Goal: Task Accomplishment & Management: Manage account settings

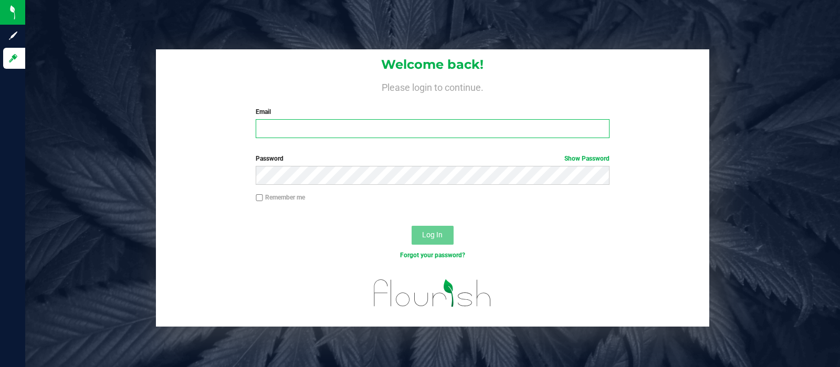
click at [351, 130] on input "Email" at bounding box center [433, 128] width 354 height 19
click at [336, 129] on input "[EMAIL_ADDRESS][DOMAIN_NAME]" at bounding box center [433, 128] width 354 height 19
type input "[EMAIL_ADDRESS][DOMAIN_NAME]"
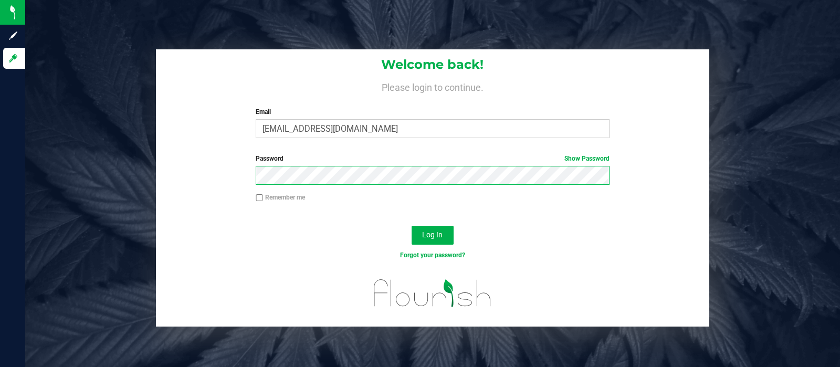
click at [412, 226] on button "Log In" at bounding box center [433, 235] width 42 height 19
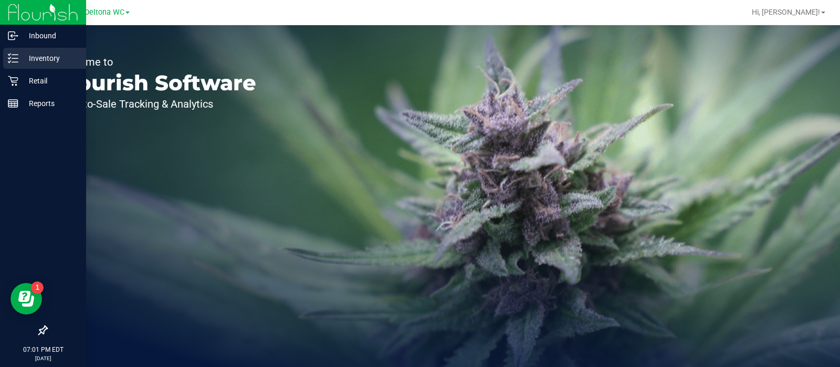
click at [20, 58] on p "Inventory" at bounding box center [49, 58] width 63 height 13
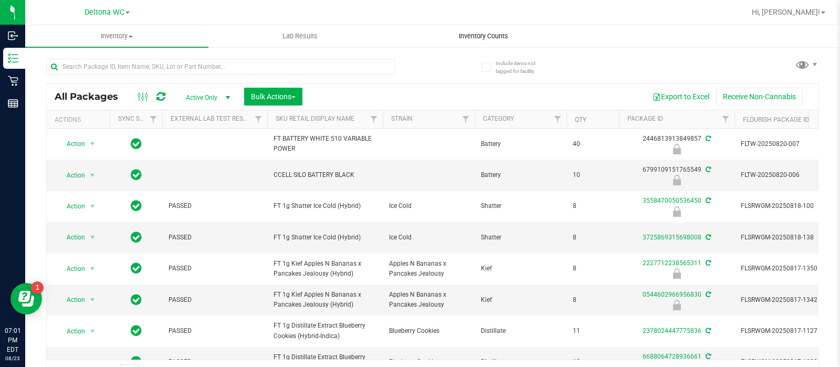
click at [478, 36] on span "Inventory Counts" at bounding box center [484, 36] width 78 height 9
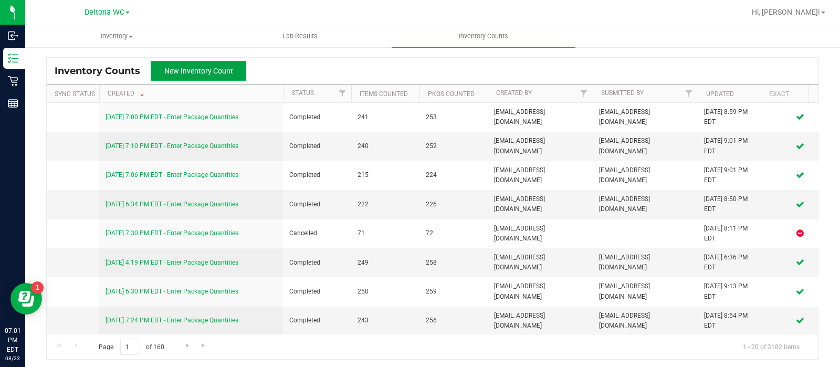
click at [197, 79] on button "New Inventory Count" at bounding box center [199, 71] width 96 height 20
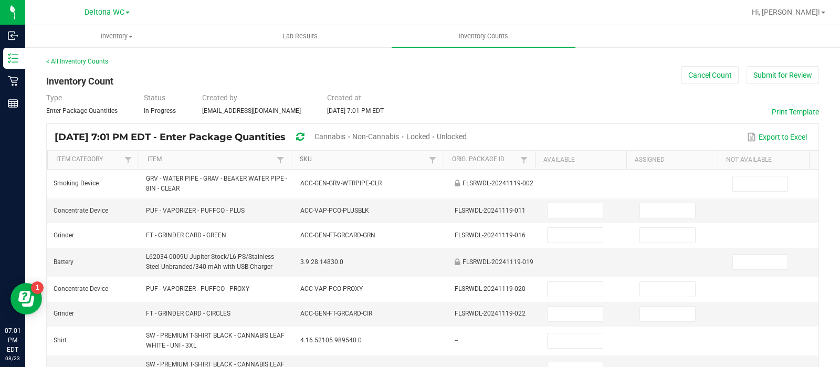
click at [386, 159] on link "SKU" at bounding box center [363, 159] width 127 height 8
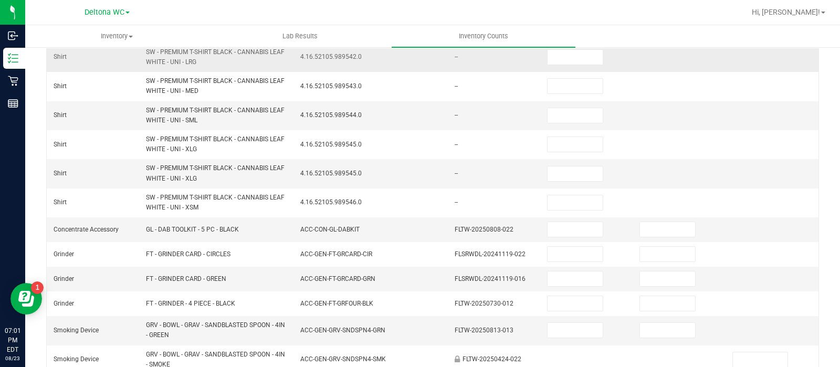
scroll to position [401, 0]
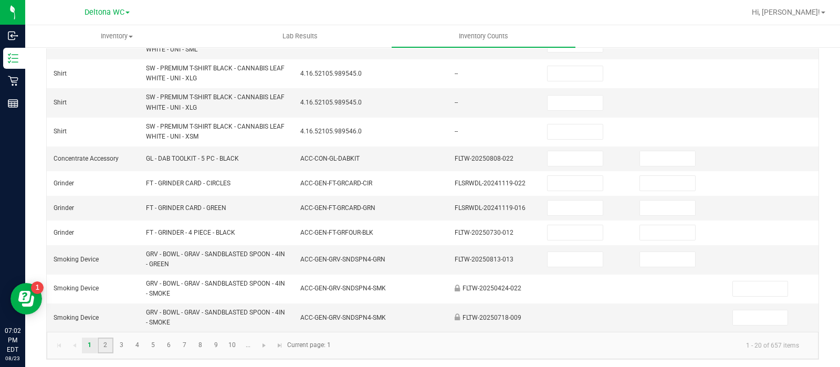
click at [105, 341] on link "2" at bounding box center [105, 346] width 15 height 16
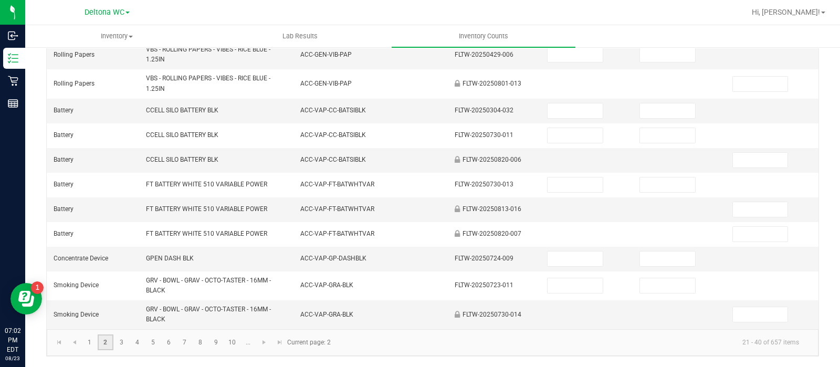
scroll to position [360, 0]
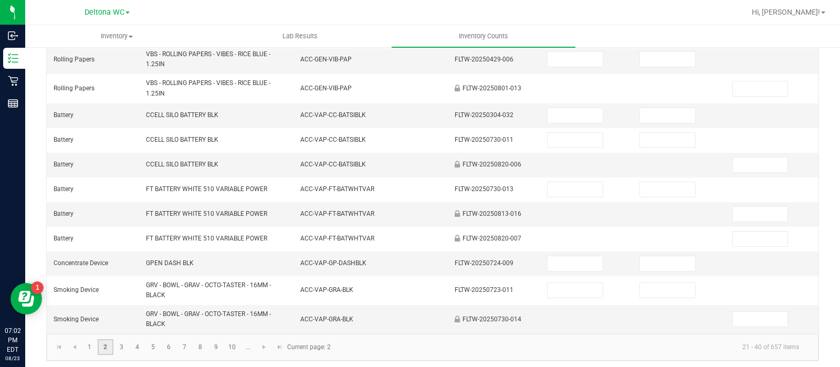
click at [105, 341] on link "2" at bounding box center [105, 347] width 15 height 16
click at [120, 347] on link "3" at bounding box center [121, 347] width 15 height 16
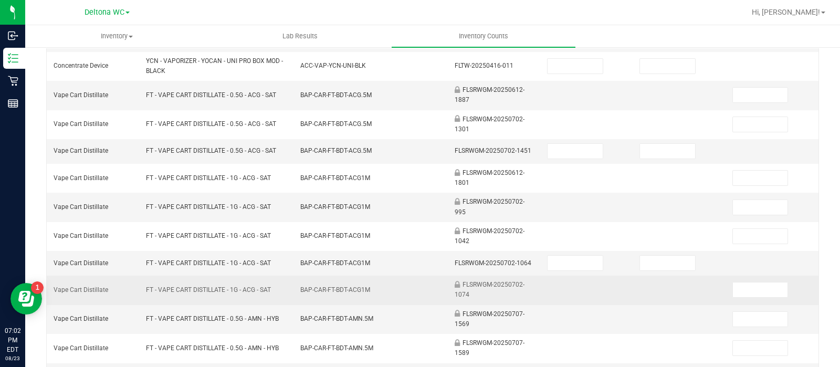
scroll to position [0, 0]
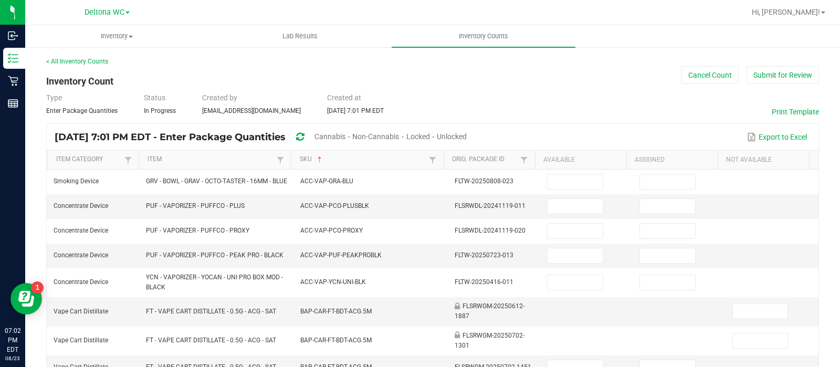
click at [346, 138] on span "Cannabis" at bounding box center [330, 136] width 31 height 8
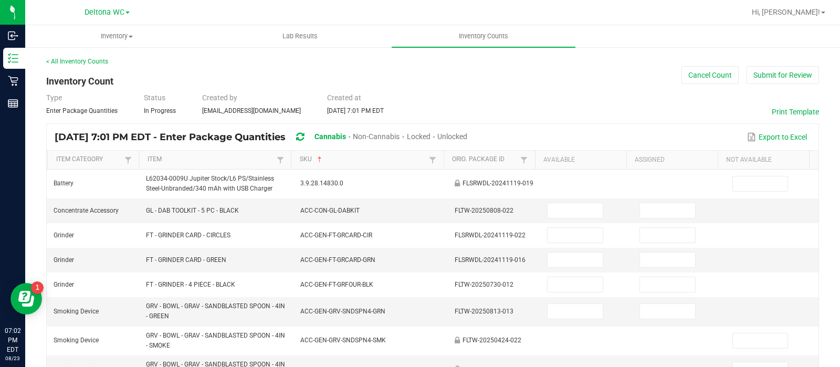
click at [468, 137] on span "Unlocked" at bounding box center [453, 136] width 30 height 8
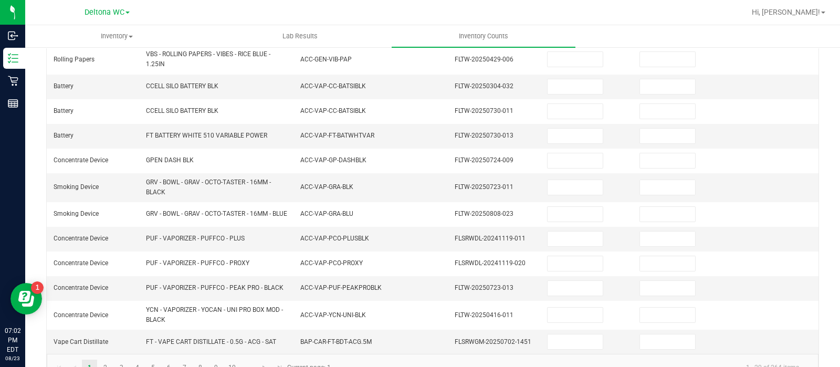
scroll to position [350, 0]
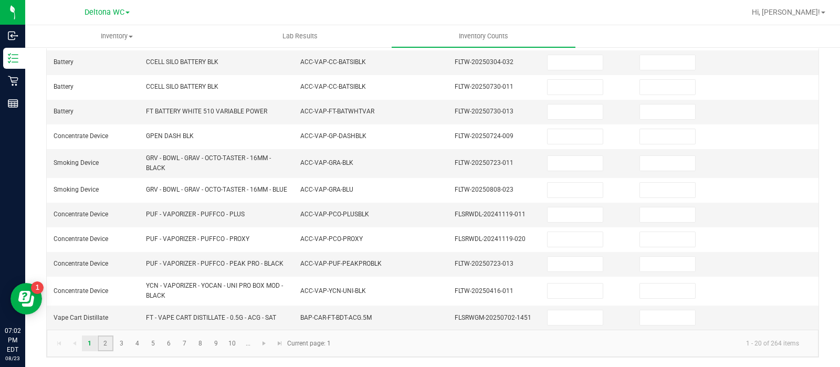
click at [106, 345] on link "2" at bounding box center [105, 344] width 15 height 16
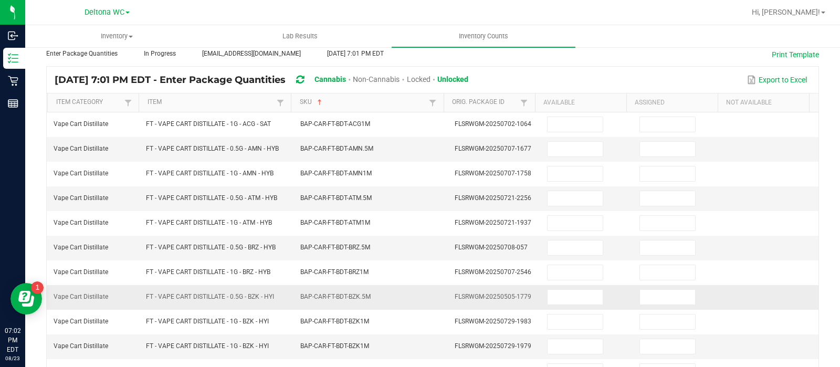
scroll to position [328, 0]
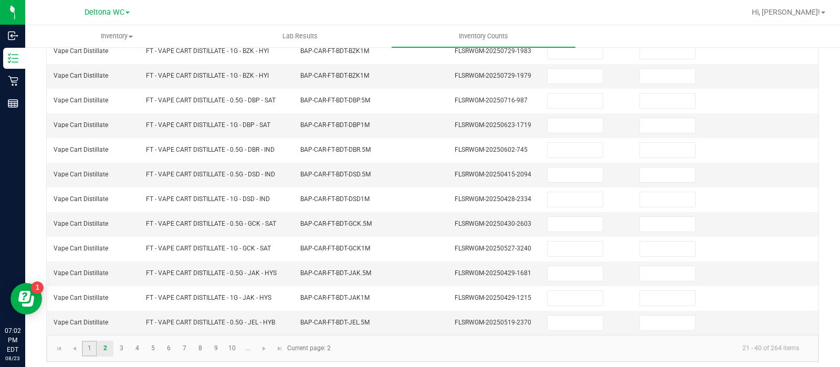
click at [92, 343] on link "1" at bounding box center [89, 349] width 15 height 16
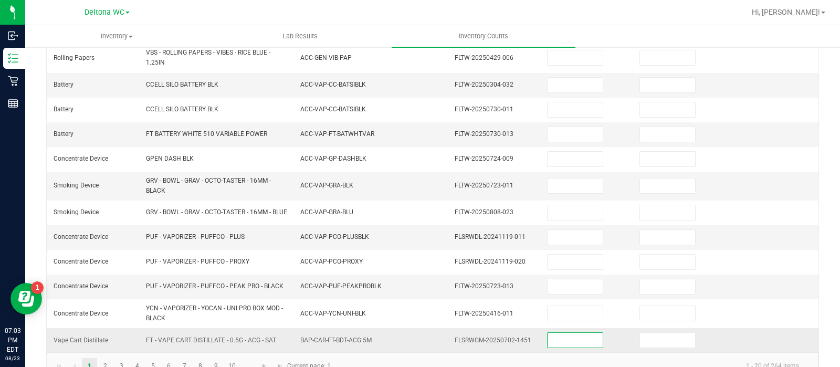
click at [554, 335] on input at bounding box center [575, 340] width 55 height 15
type input "10"
type input "0"
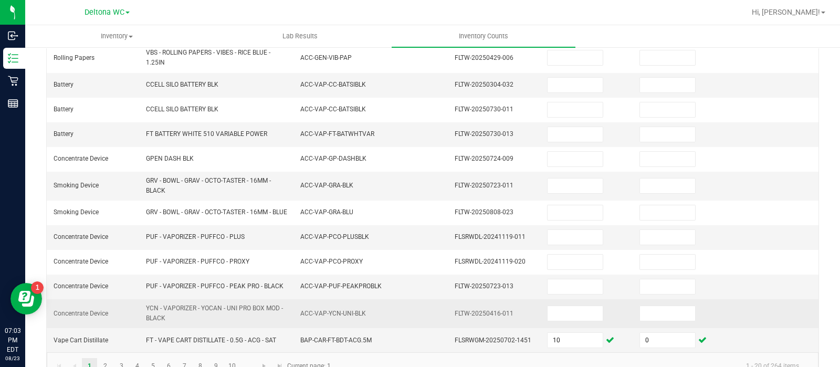
scroll to position [350, 0]
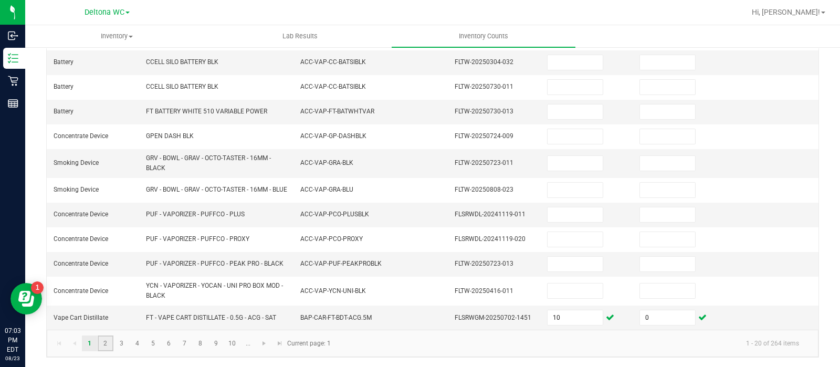
click at [106, 344] on link "2" at bounding box center [105, 344] width 15 height 16
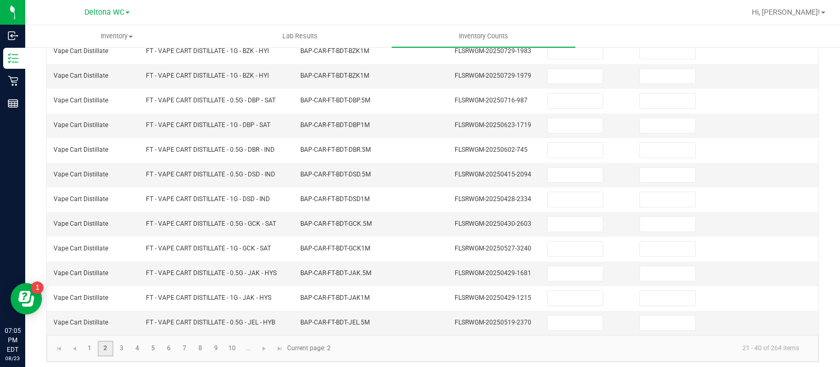
scroll to position [0, 0]
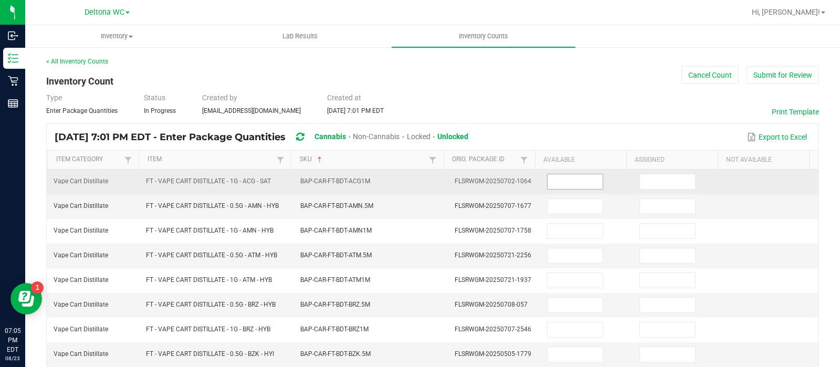
click at [582, 184] on input at bounding box center [575, 181] width 55 height 15
type input "6"
type input "0"
type input "2"
type input "0"
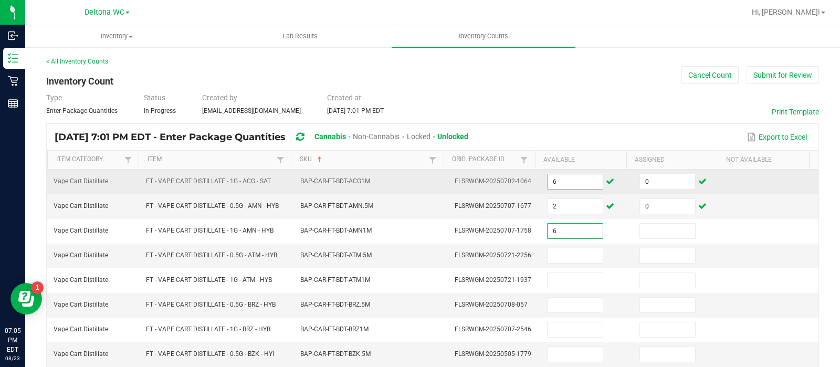
type input "6"
type input "0"
type input "2"
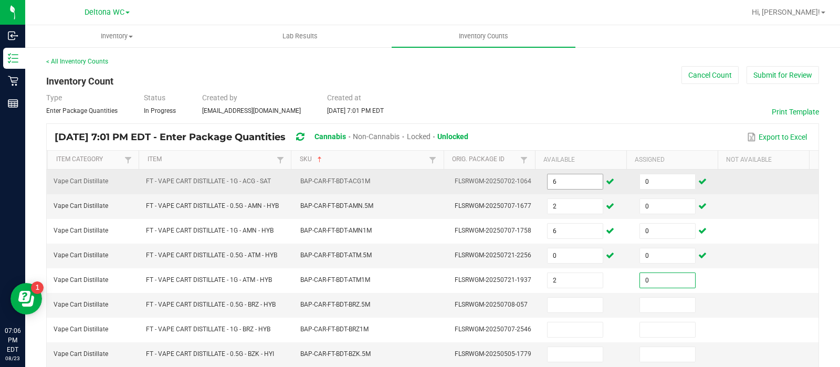
type input "0"
type input "10"
type input "0"
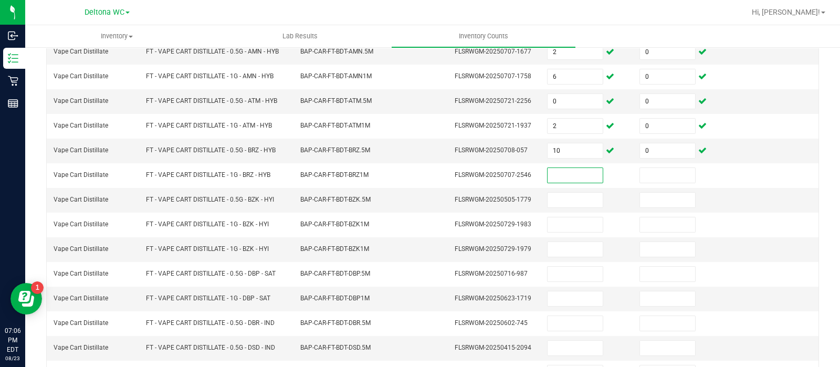
scroll to position [155, 0]
type input "4"
type input "0"
type input "4"
type input "0"
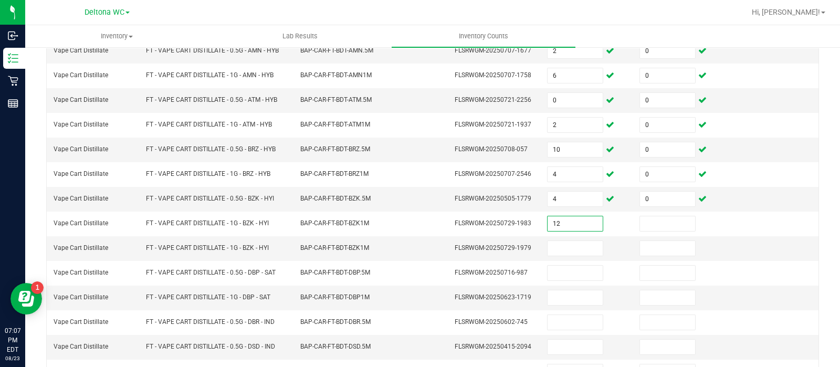
type input "12"
type input "0"
type input "8"
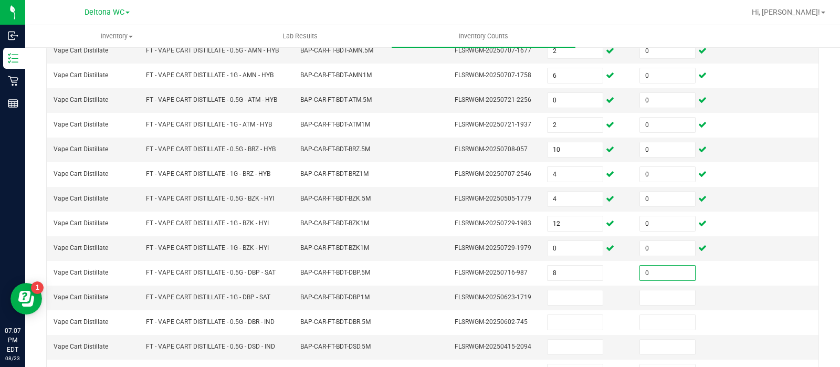
type input "0"
type input "2"
type input "0"
click at [554, 290] on input "2" at bounding box center [575, 297] width 55 height 15
type input "1"
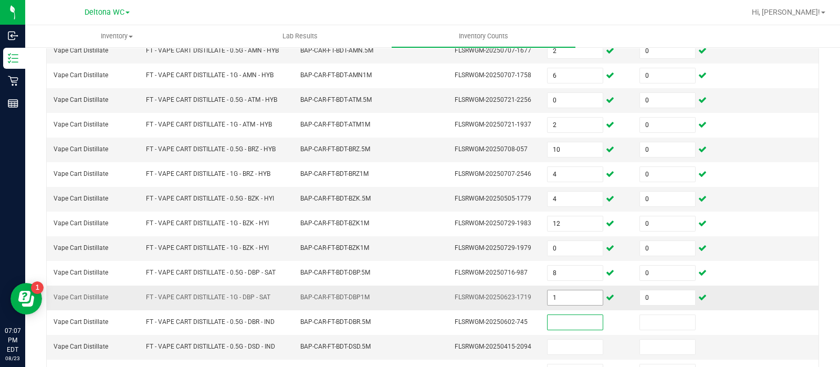
type input "4"
type input "5"
type input "0"
type input "9"
type input "0"
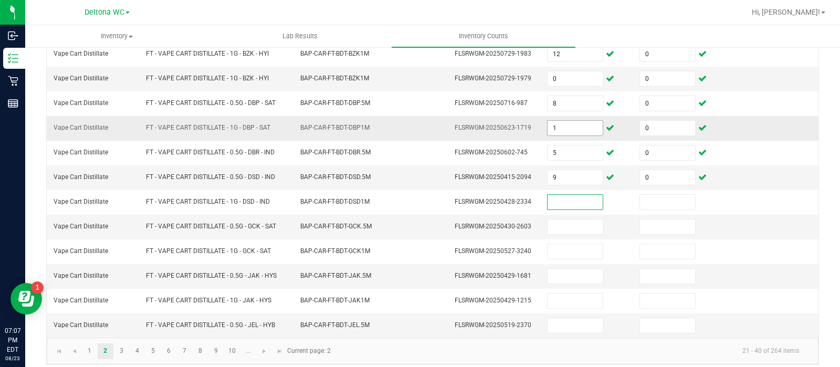
scroll to position [328, 0]
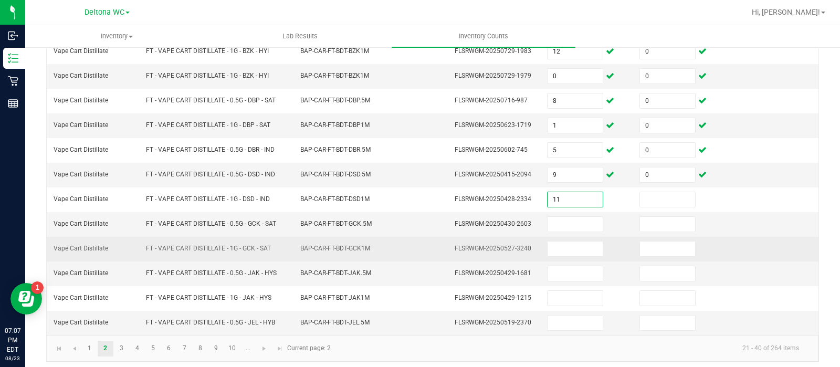
type input "11"
type input "0"
type input "1"
type input "0"
type input "6"
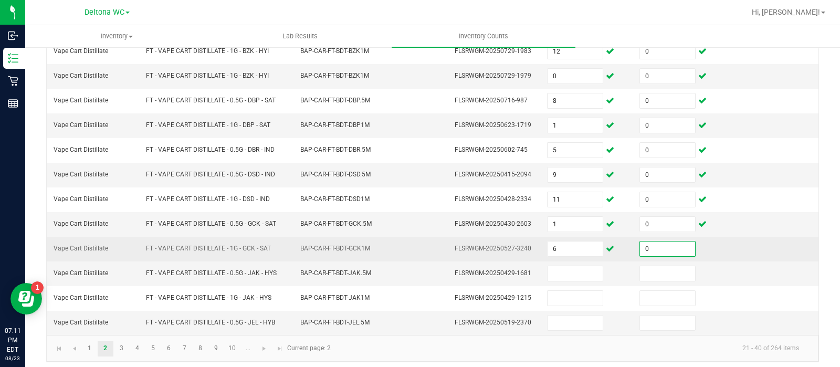
type input "0"
type input "7"
type input "0"
type input "9"
type input "0"
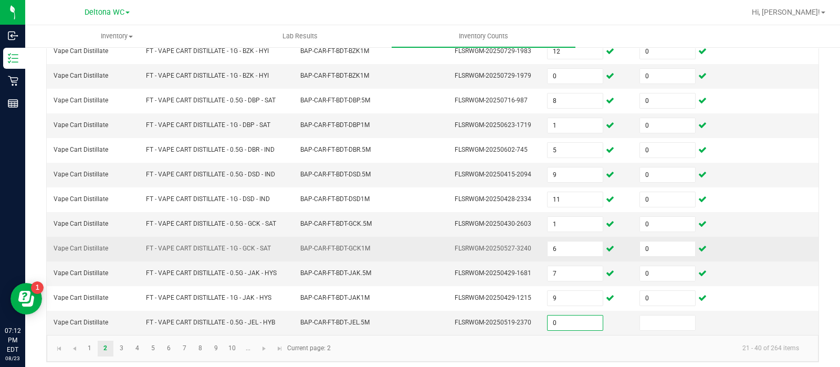
type input "0"
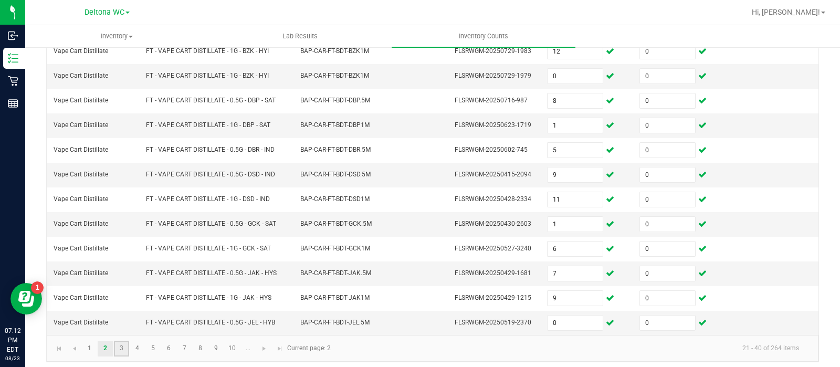
click at [120, 341] on link "3" at bounding box center [121, 349] width 15 height 16
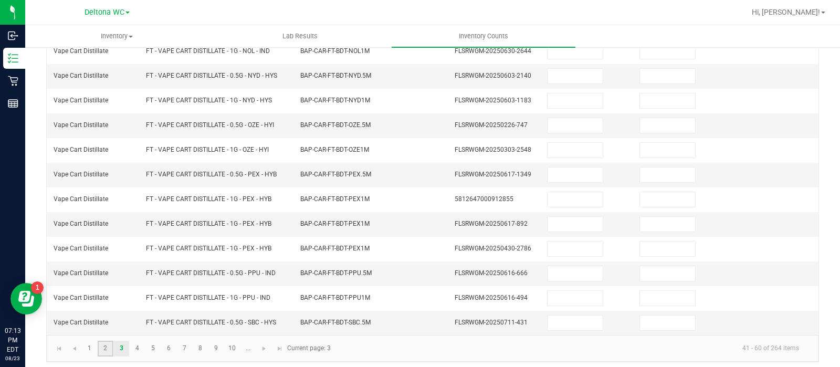
click at [102, 341] on link "2" at bounding box center [105, 349] width 15 height 16
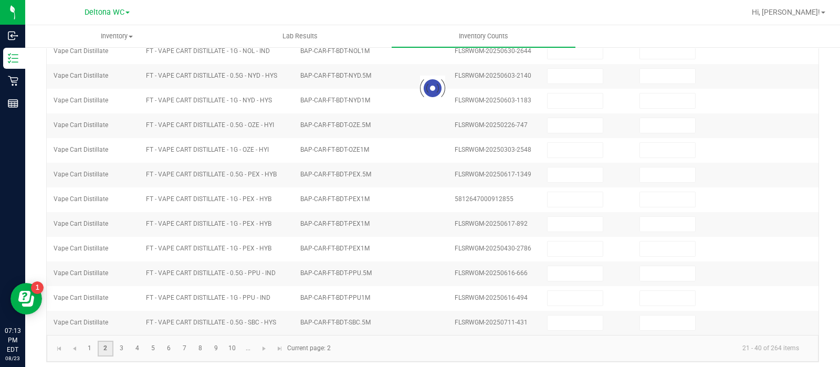
type input "2"
type input "1"
type input "7"
type input "0"
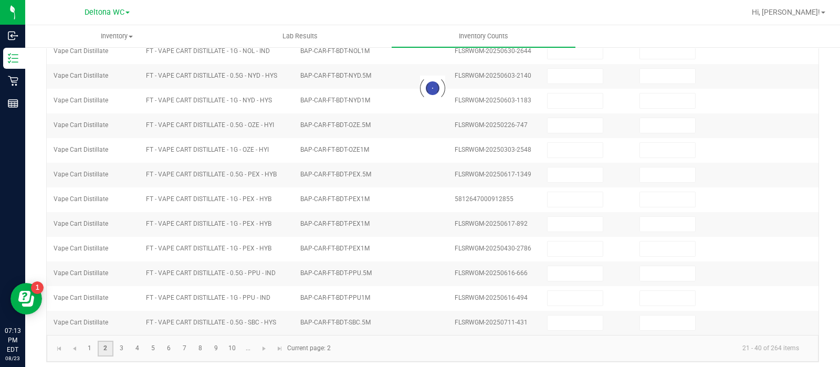
type input "0"
type input "6"
type input "0"
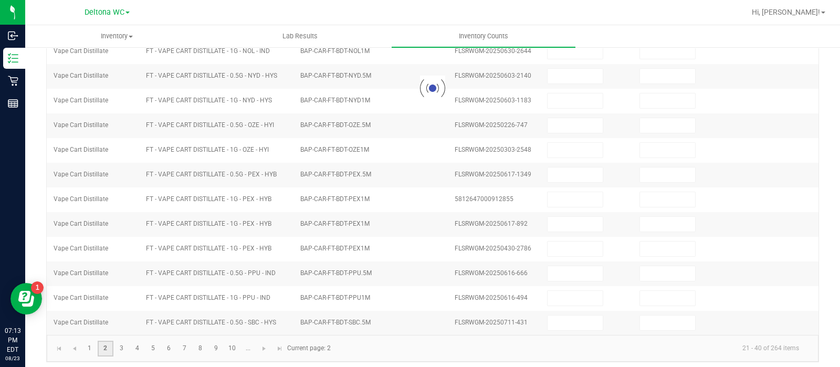
type input "2"
type input "0"
type input "10"
type input "0"
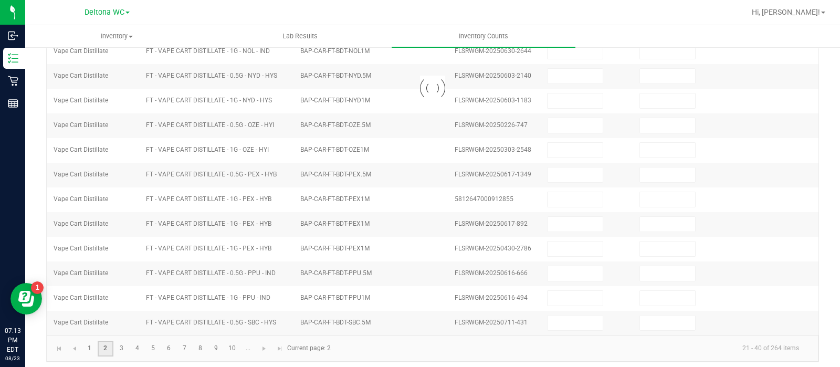
type input "0"
type input "9"
type input "0"
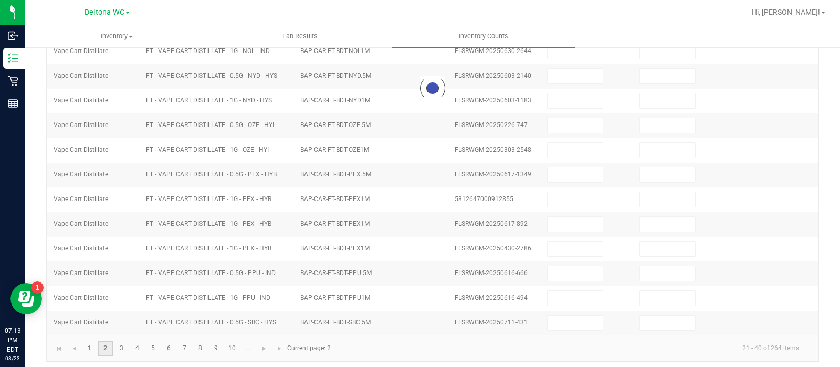
type input "6"
type input "0"
type input "4"
type input "0"
type input "4"
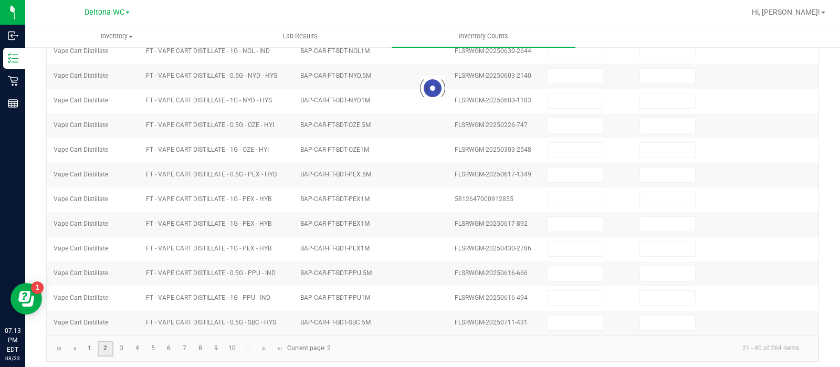
type input "0"
type input "12"
type input "0"
type input "8"
type input "0"
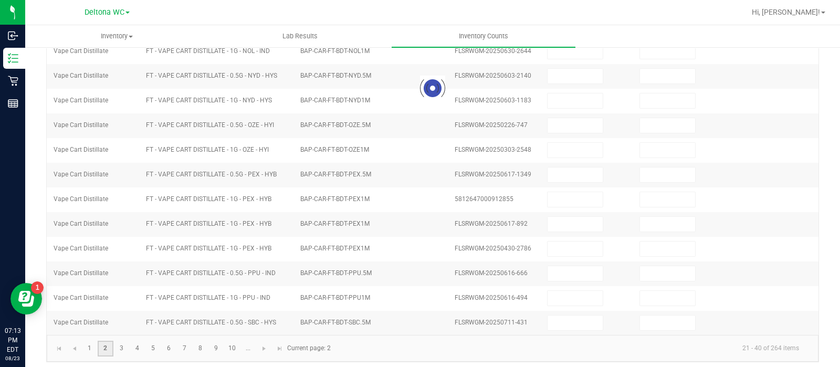
type input "5"
type input "0"
type input "11"
type input "0"
type input "1"
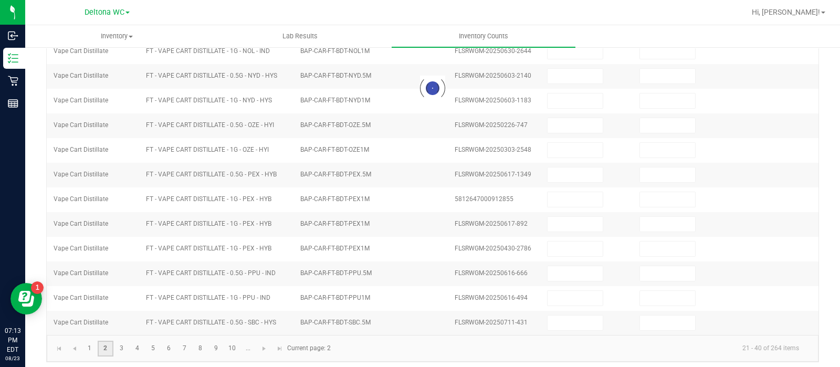
type input "0"
type input "6"
type input "0"
type input "9"
type input "0"
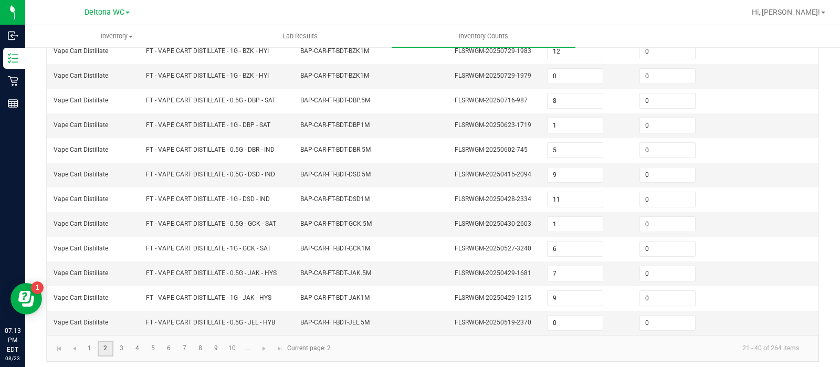
click at [102, 341] on link "2" at bounding box center [105, 349] width 15 height 16
click at [577, 316] on input "0" at bounding box center [575, 323] width 55 height 15
type input "8"
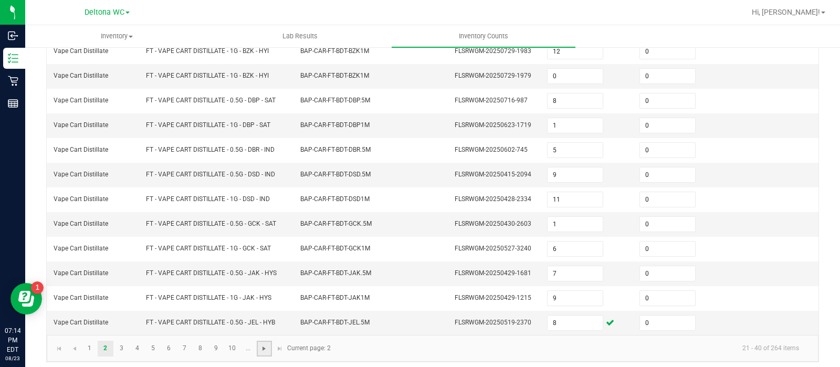
click at [261, 345] on span "Go to the next page" at bounding box center [264, 349] width 8 height 8
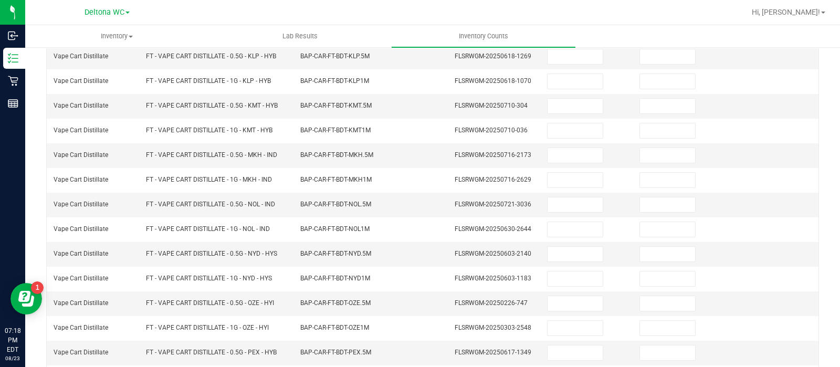
scroll to position [0, 0]
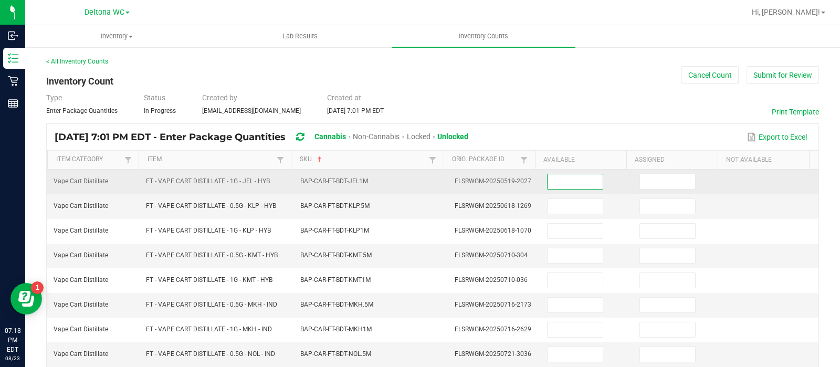
click at [556, 183] on input at bounding box center [575, 181] width 55 height 15
type input "1"
type input "0"
type input "5"
type input "1"
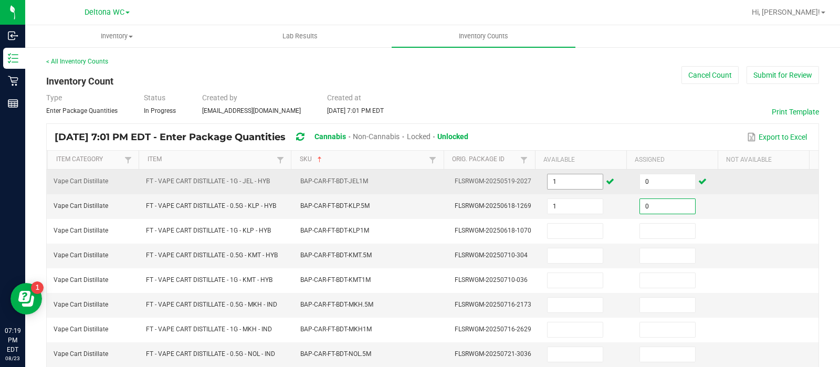
type input "0"
type input "10"
type input "0"
type input "9"
type input "0"
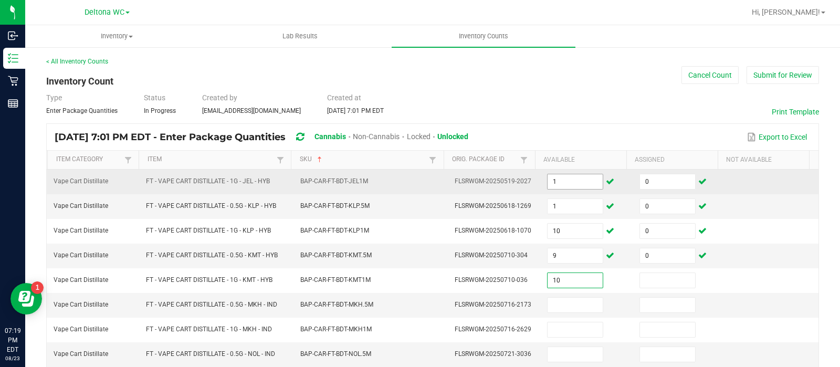
type input "10"
type input "0"
type input "1"
type input "0"
type input "10"
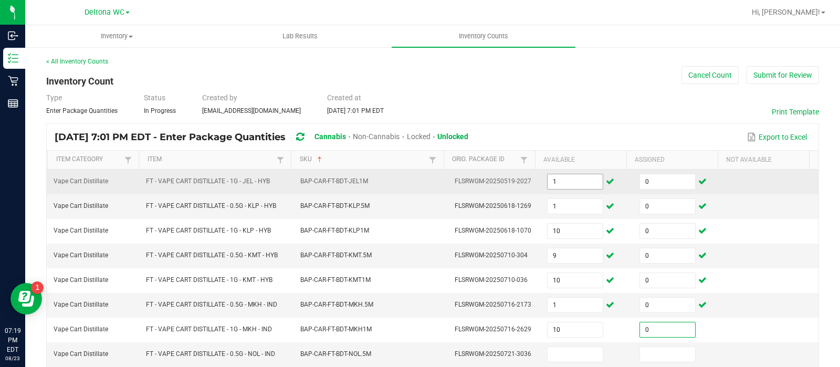
type input "0"
type input "6"
type input "0"
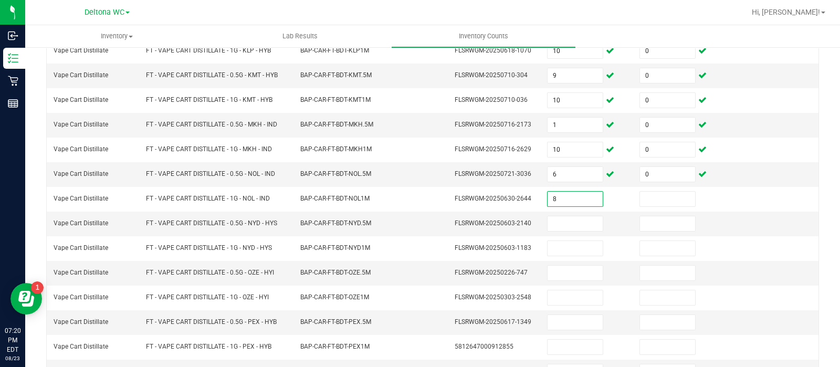
type input "8"
type input "0"
type input "5"
type input "0"
type input "5"
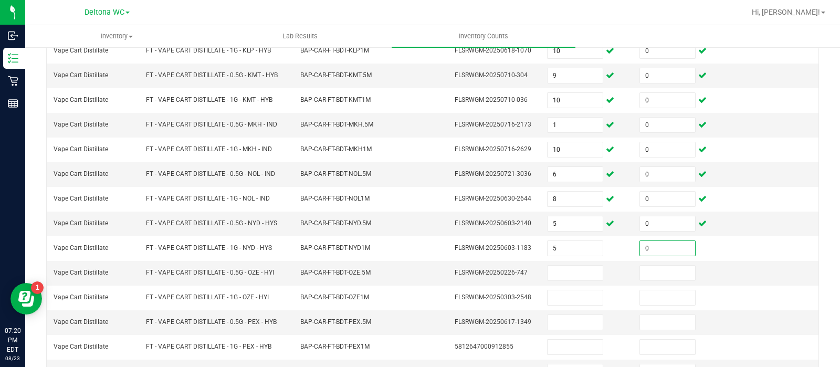
type input "0"
type input "6"
type input "0"
type input "10"
type input "0"
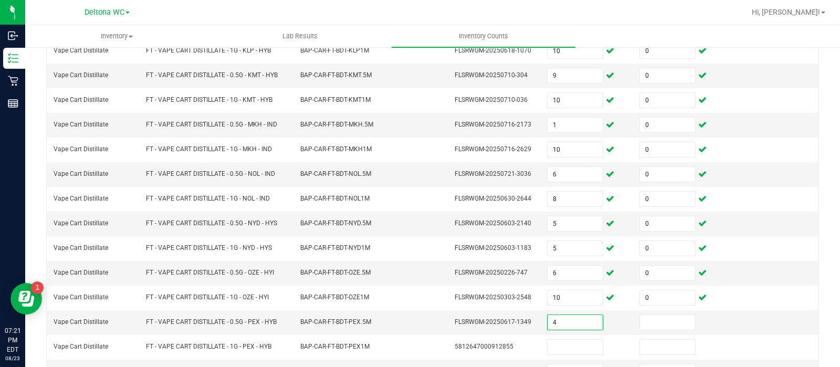
type input "4"
type input "0"
type input "10"
type input "0"
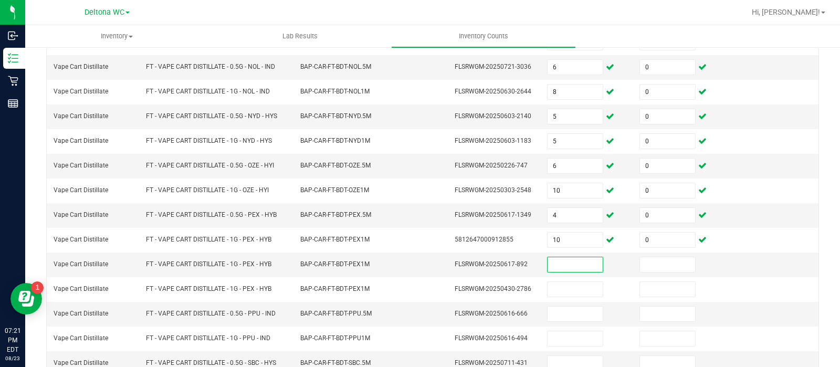
scroll to position [328, 0]
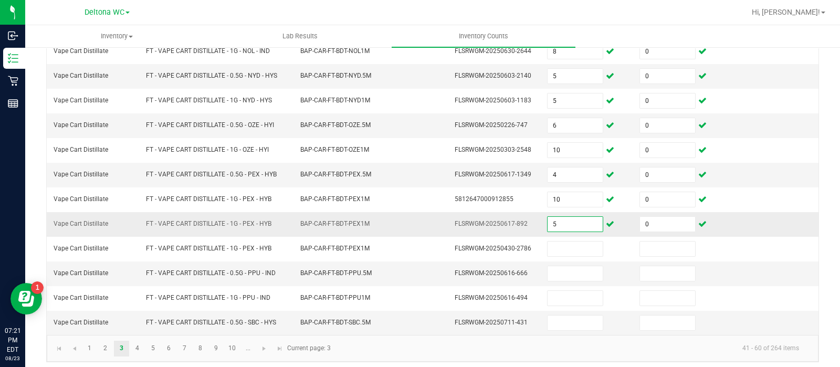
click at [550, 218] on input "5" at bounding box center [575, 224] width 55 height 15
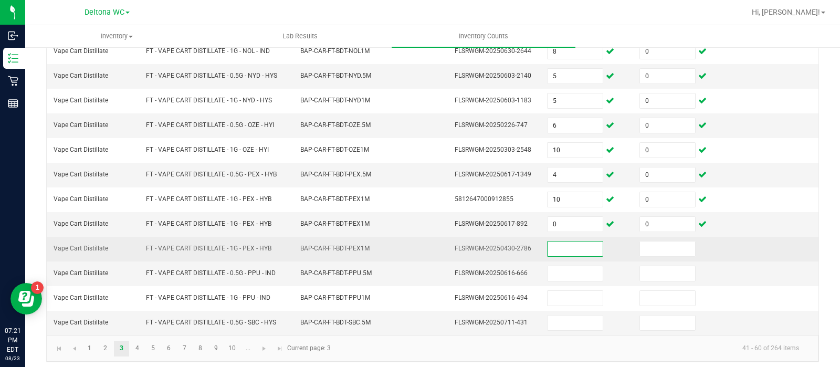
click at [558, 242] on input at bounding box center [575, 249] width 55 height 15
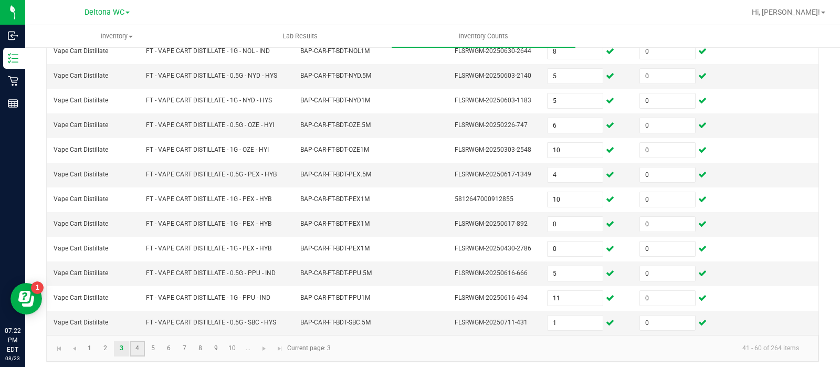
click at [135, 341] on link "4" at bounding box center [137, 349] width 15 height 16
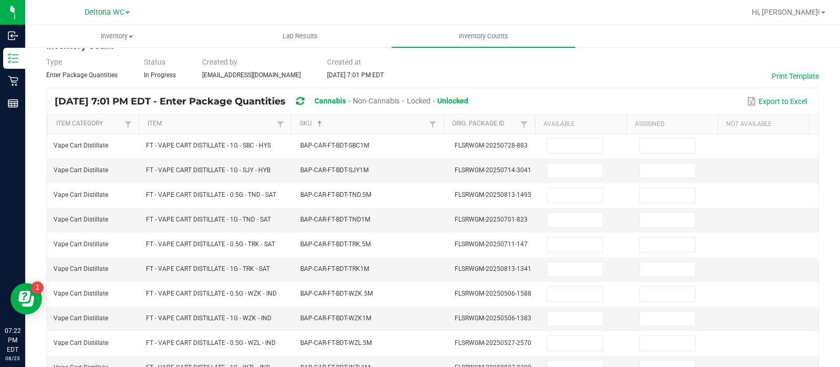
scroll to position [0, 0]
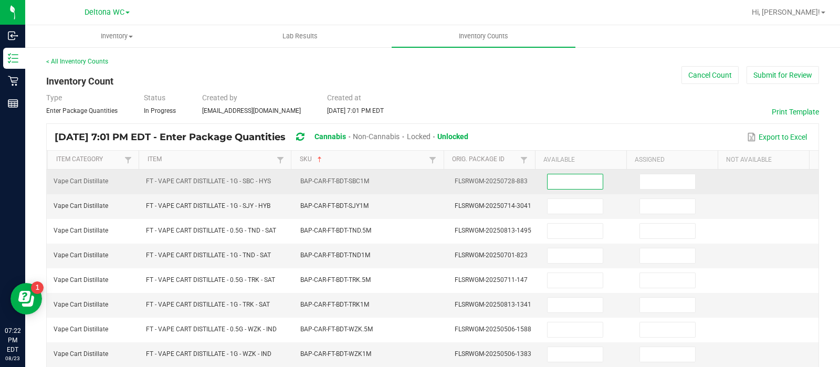
click at [548, 180] on input at bounding box center [575, 181] width 55 height 15
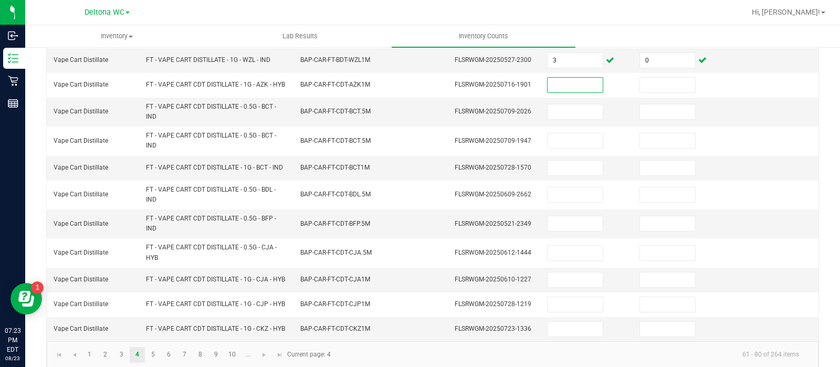
scroll to position [344, 0]
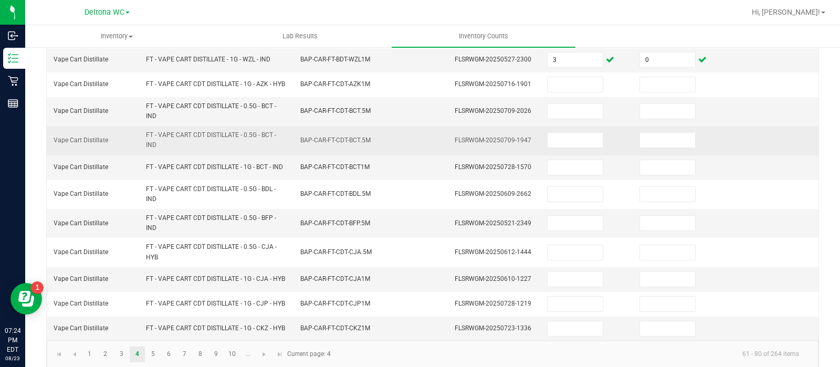
click at [493, 144] on span "FLSRWGM-20250709-1947" at bounding box center [493, 140] width 77 height 7
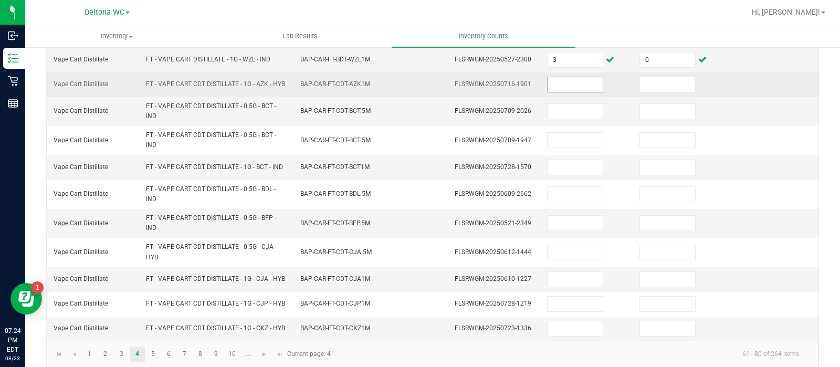
click at [564, 84] on input at bounding box center [575, 84] width 55 height 15
click at [507, 97] on td "FLSRWGM-20250716-1901" at bounding box center [495, 84] width 92 height 25
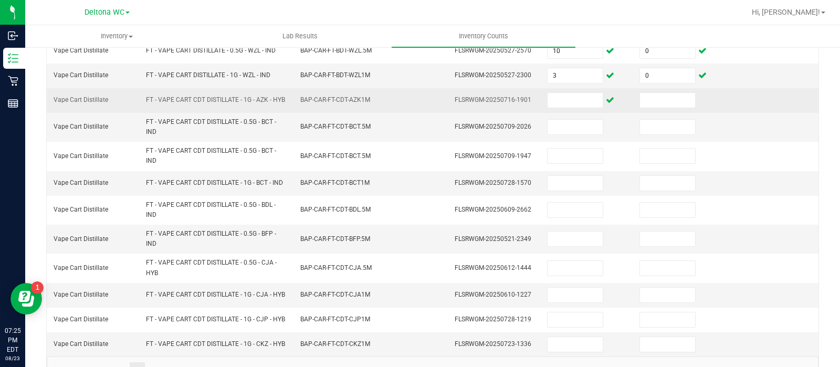
scroll to position [331, 0]
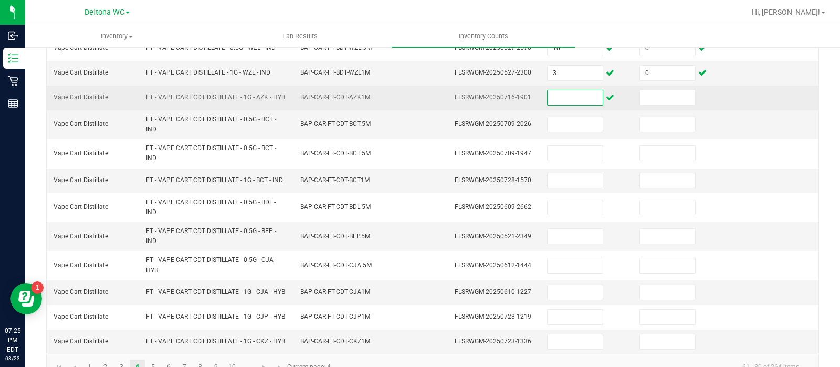
click at [567, 97] on input at bounding box center [575, 97] width 55 height 15
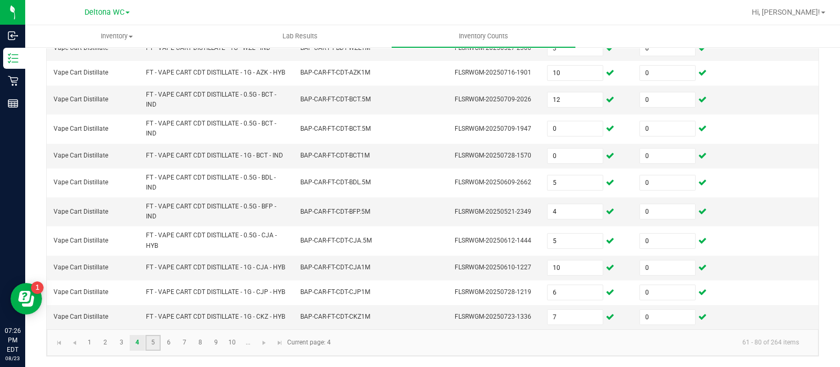
click at [155, 343] on link "5" at bounding box center [153, 343] width 15 height 16
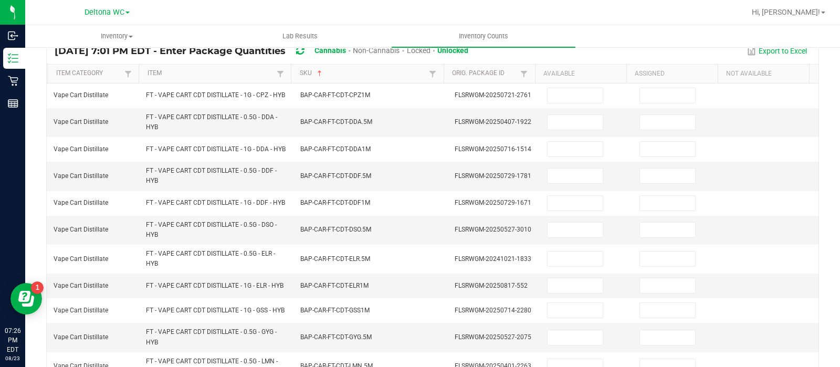
scroll to position [87, 0]
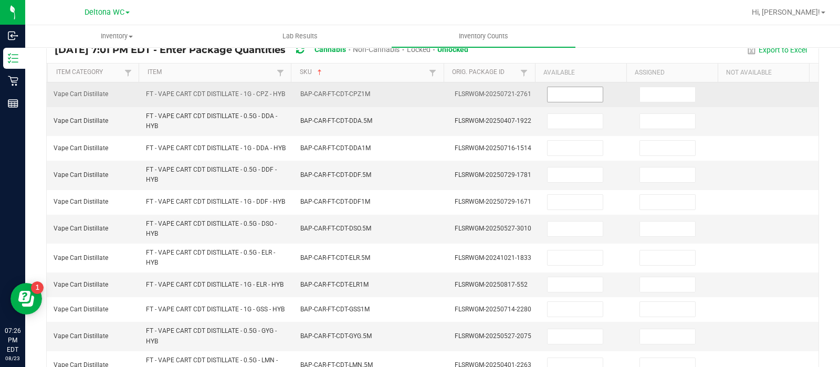
click at [568, 92] on input at bounding box center [575, 94] width 55 height 15
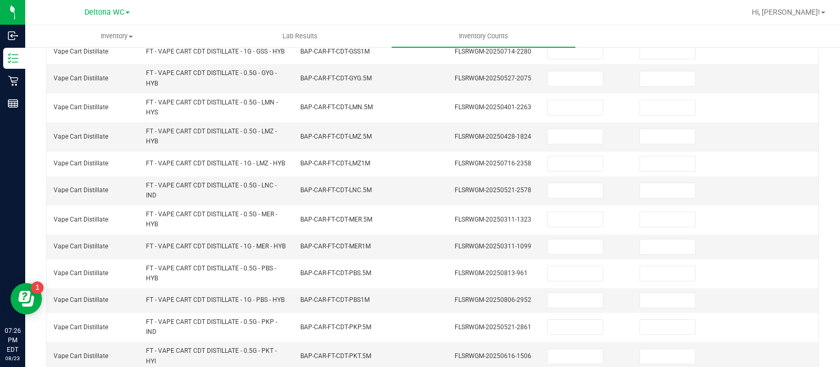
scroll to position [420, 0]
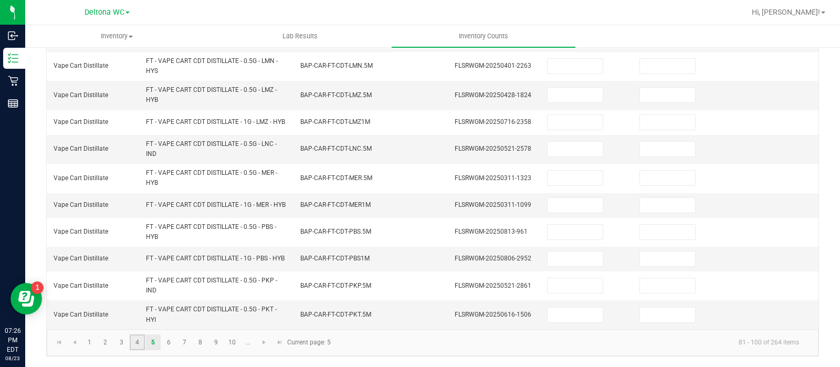
click at [142, 343] on link "4" at bounding box center [137, 343] width 15 height 16
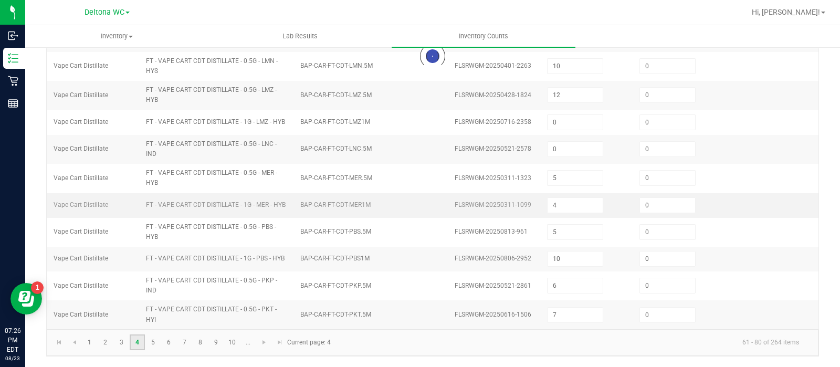
scroll to position [369, 0]
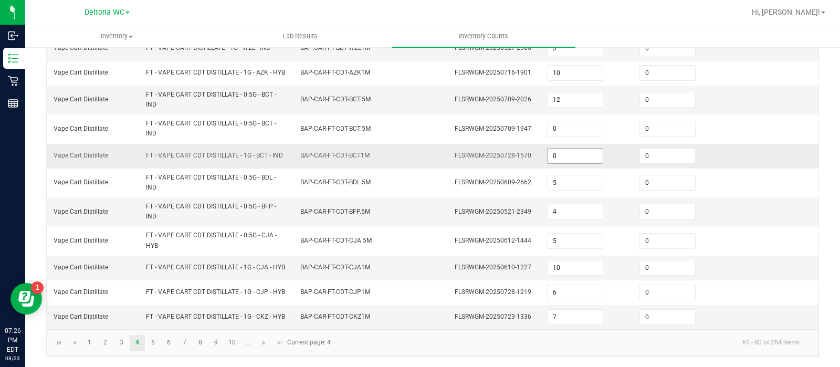
click at [558, 149] on input "0" at bounding box center [575, 156] width 55 height 15
click at [388, 198] on td "BAP-CAR-FT-CDT-BFP.5M" at bounding box center [371, 212] width 154 height 29
click at [151, 341] on link "5" at bounding box center [153, 343] width 15 height 16
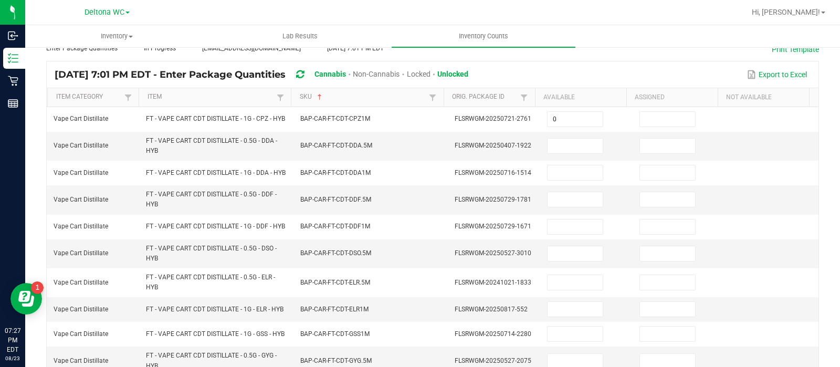
scroll to position [61, 0]
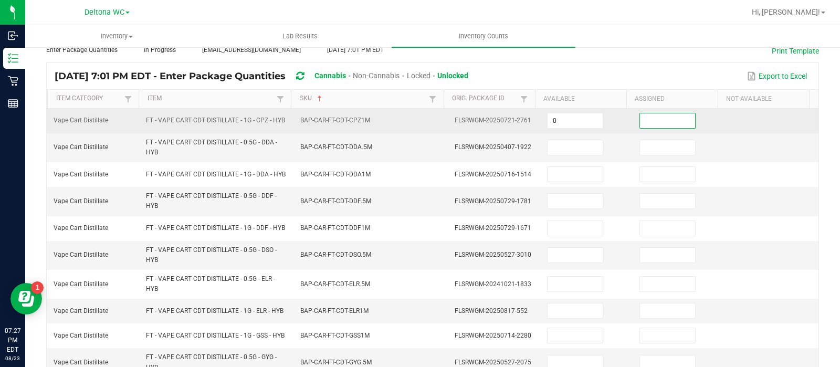
click at [644, 118] on input at bounding box center [667, 120] width 55 height 15
click at [548, 117] on input "0" at bounding box center [575, 120] width 55 height 15
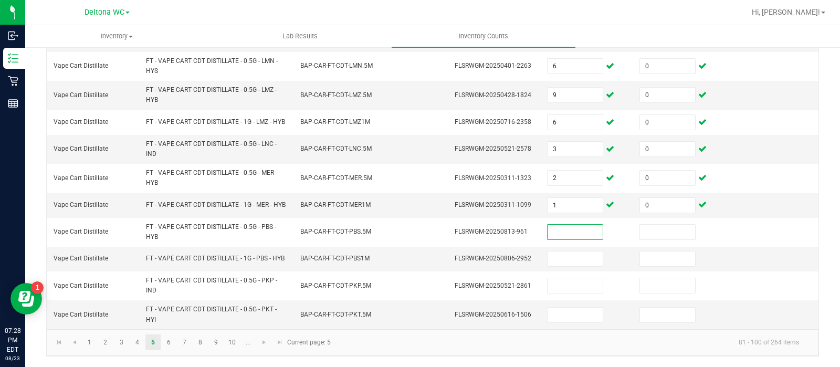
scroll to position [420, 0]
click at [172, 344] on link "6" at bounding box center [168, 343] width 15 height 16
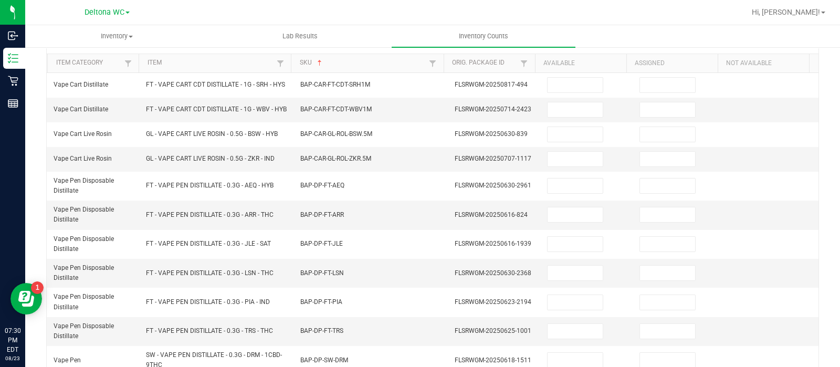
scroll to position [97, 0]
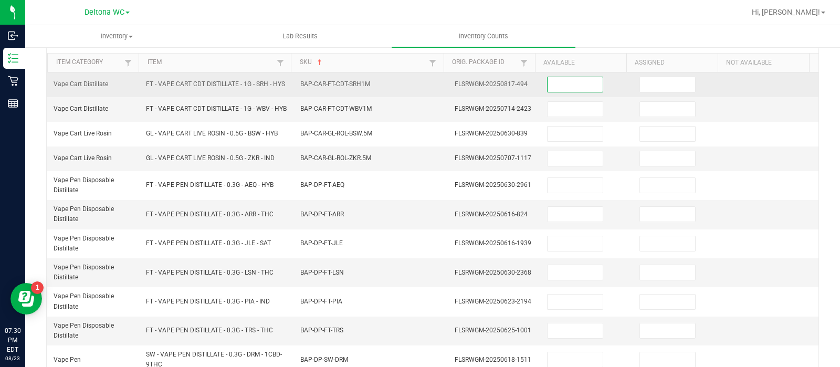
click at [573, 86] on input at bounding box center [575, 84] width 55 height 15
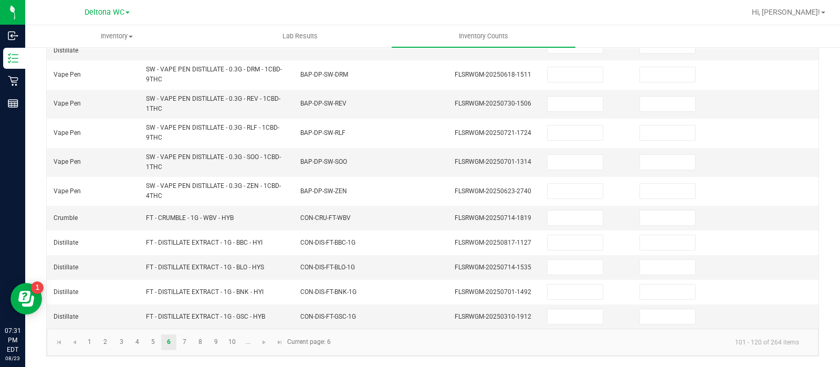
scroll to position [387, 0]
click at [569, 222] on input at bounding box center [575, 218] width 55 height 15
click at [186, 345] on link "7" at bounding box center [184, 343] width 15 height 16
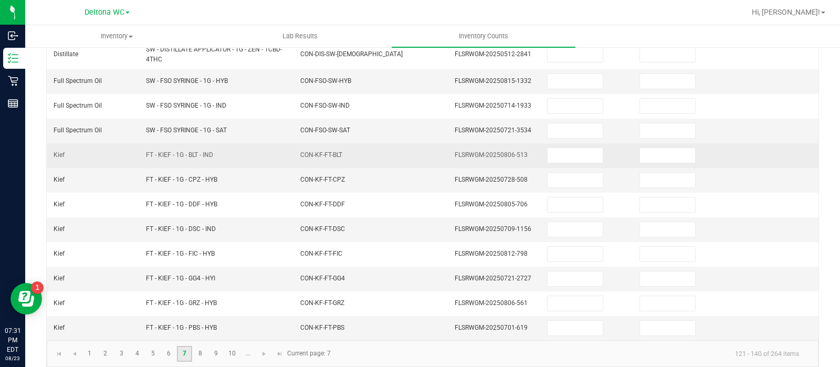
scroll to position [341, 0]
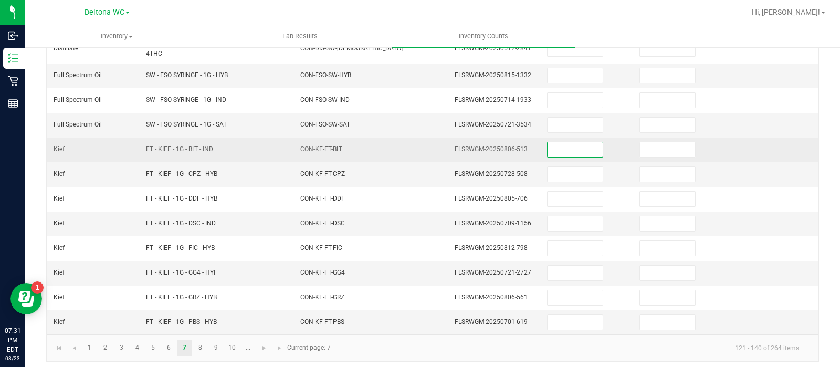
click at [563, 148] on input at bounding box center [575, 149] width 55 height 15
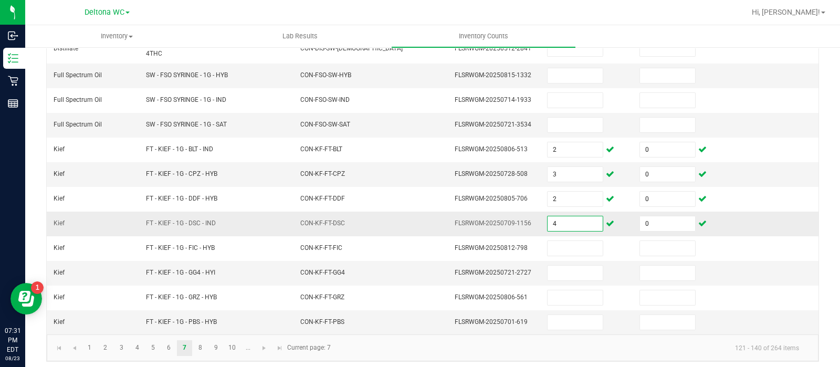
click at [551, 222] on input "4" at bounding box center [575, 223] width 55 height 15
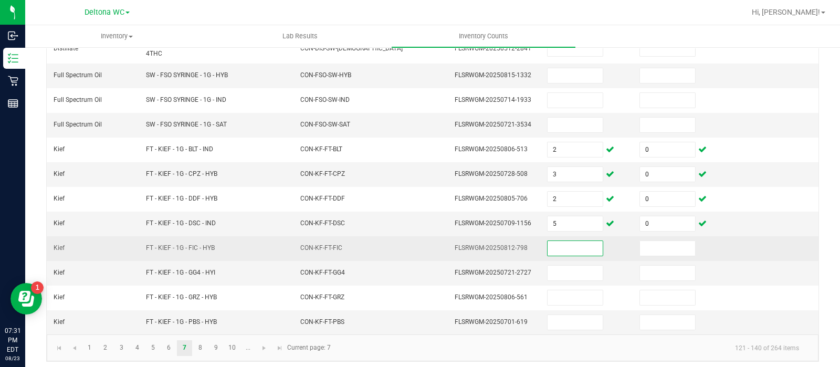
click at [558, 245] on input at bounding box center [575, 248] width 55 height 15
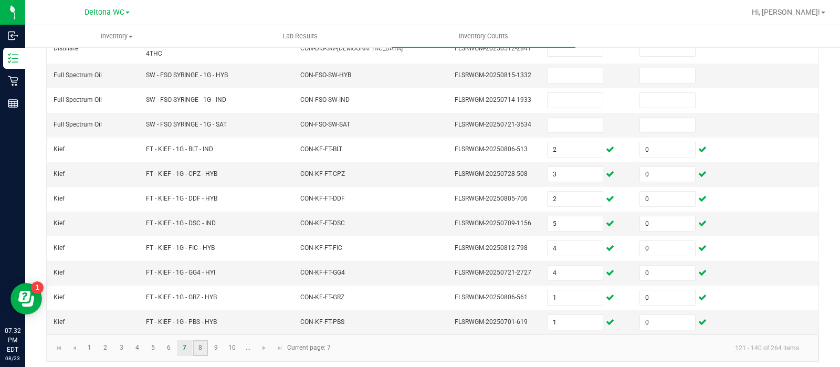
click at [200, 344] on link "8" at bounding box center [200, 348] width 15 height 16
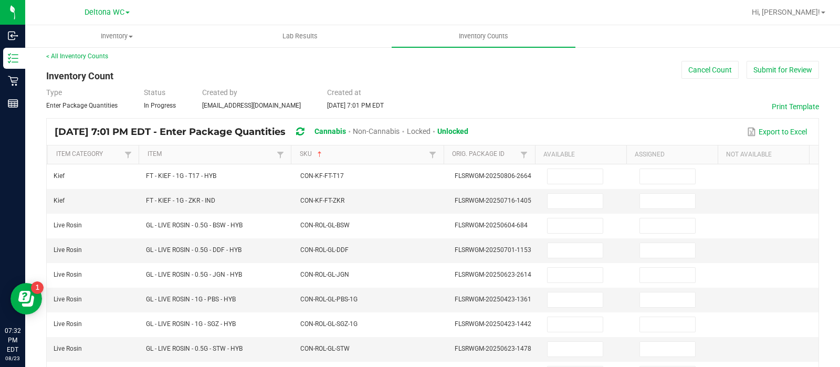
scroll to position [0, 0]
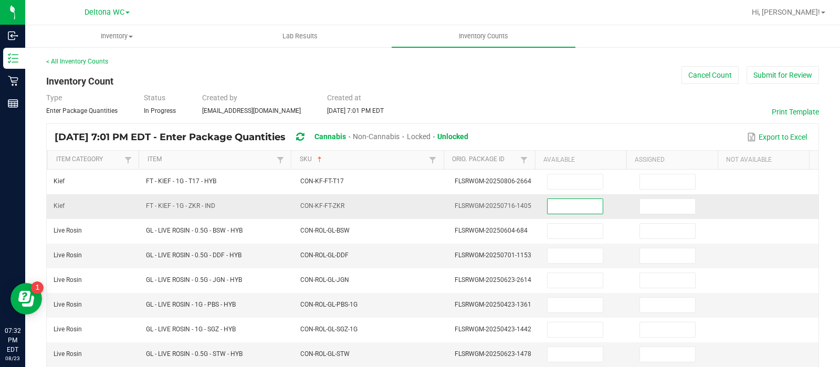
click at [559, 203] on input at bounding box center [575, 206] width 55 height 15
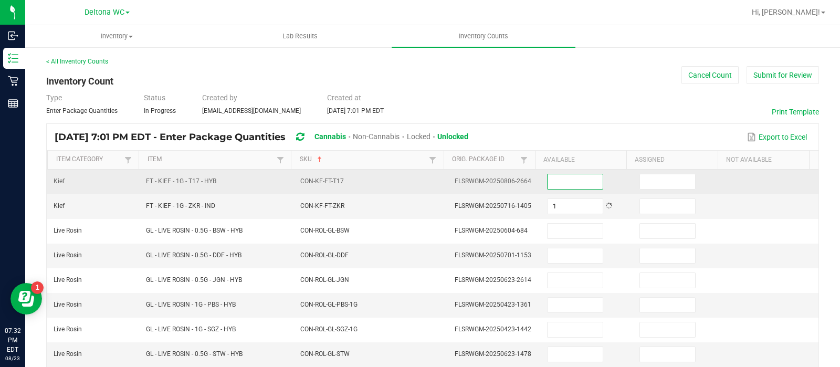
click at [554, 188] on input at bounding box center [575, 181] width 55 height 15
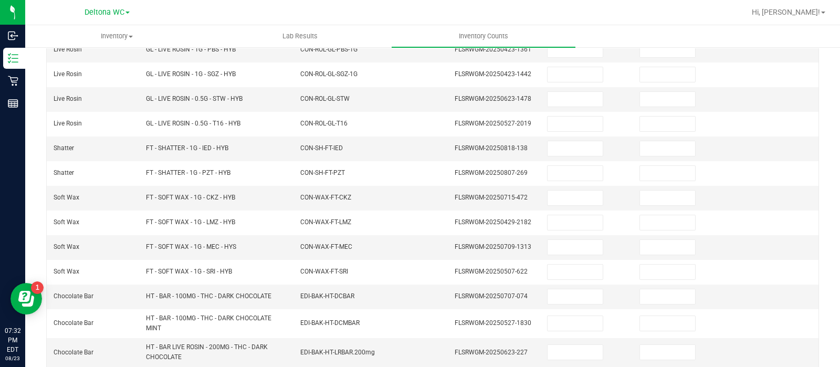
scroll to position [279, 0]
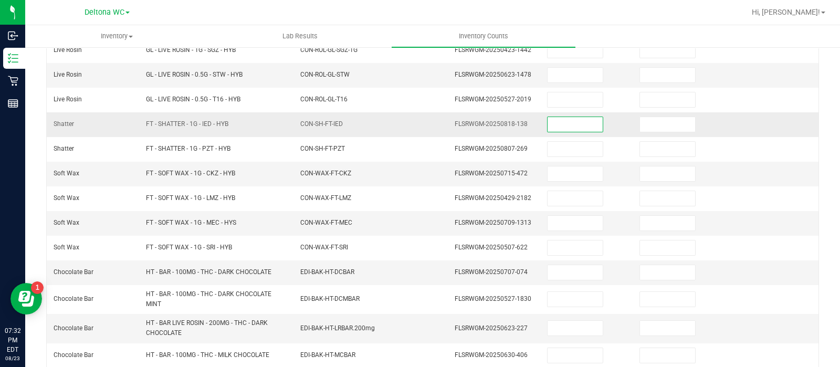
click at [552, 124] on input at bounding box center [575, 124] width 55 height 15
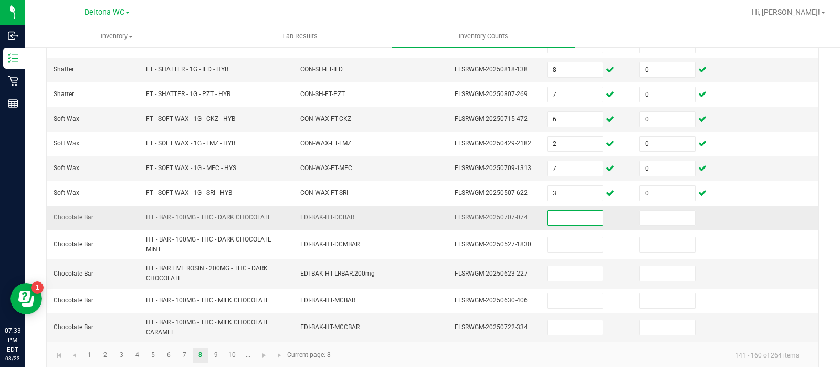
scroll to position [341, 0]
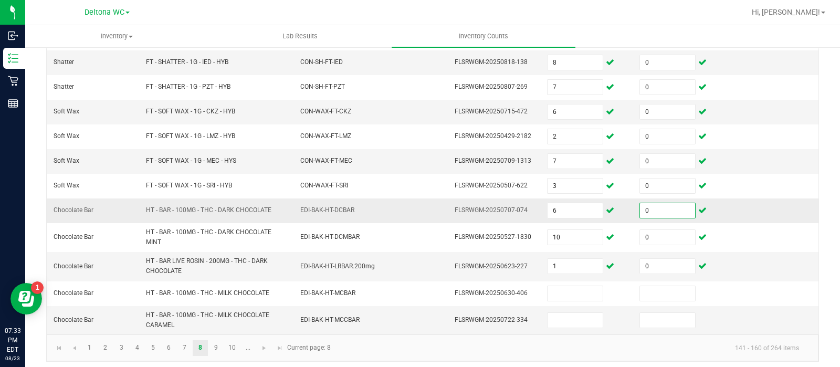
click at [651, 209] on input "0" at bounding box center [667, 210] width 55 height 15
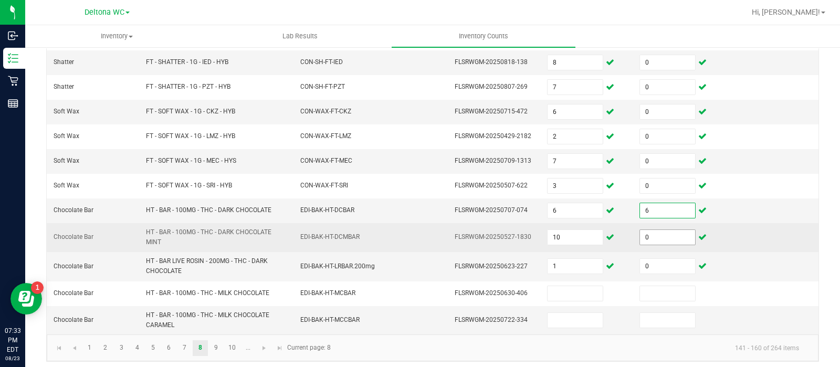
click at [647, 235] on input "0" at bounding box center [667, 237] width 55 height 15
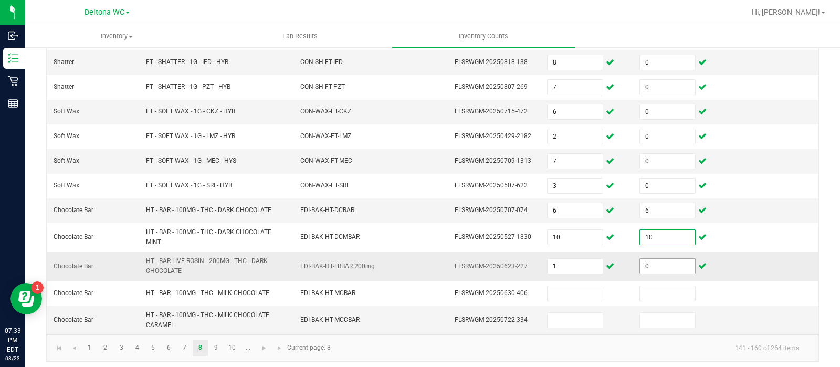
click at [650, 259] on input "0" at bounding box center [667, 266] width 55 height 15
click at [553, 261] on input "1" at bounding box center [575, 266] width 55 height 15
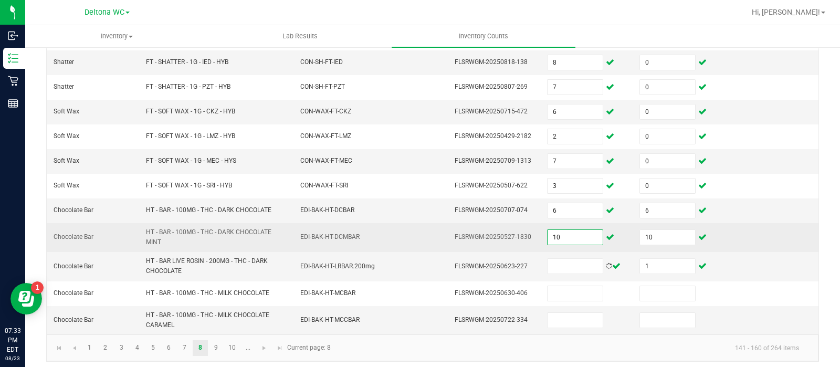
click at [551, 236] on input "10" at bounding box center [575, 237] width 55 height 15
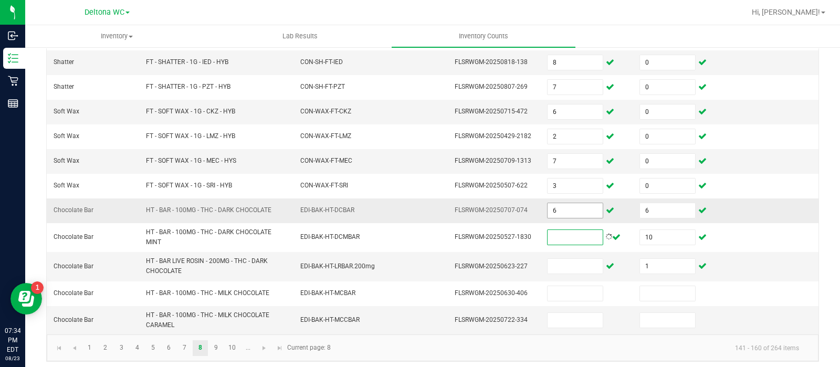
click at [552, 203] on input "6" at bounding box center [575, 210] width 55 height 15
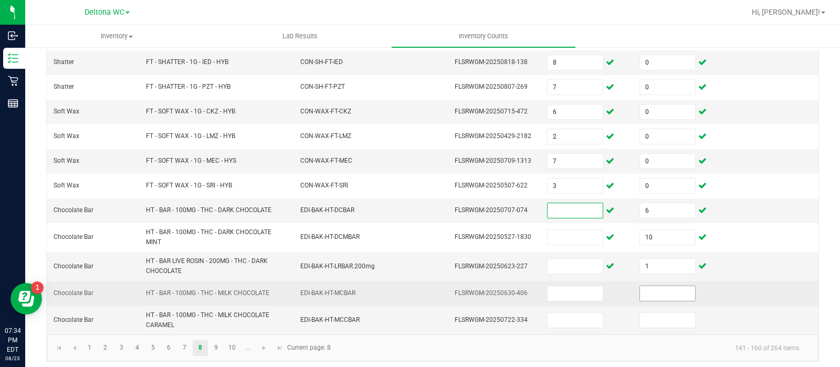
click at [640, 287] on input at bounding box center [667, 293] width 55 height 15
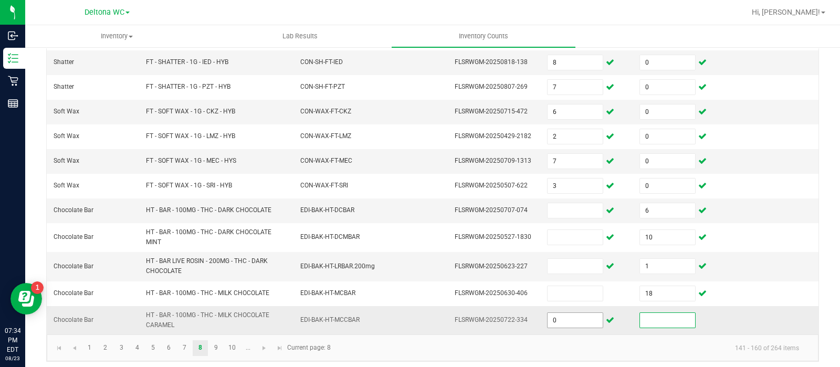
click at [552, 319] on input "0" at bounding box center [575, 320] width 55 height 15
click at [662, 316] on input at bounding box center [667, 320] width 55 height 15
click at [217, 341] on link "9" at bounding box center [216, 348] width 15 height 16
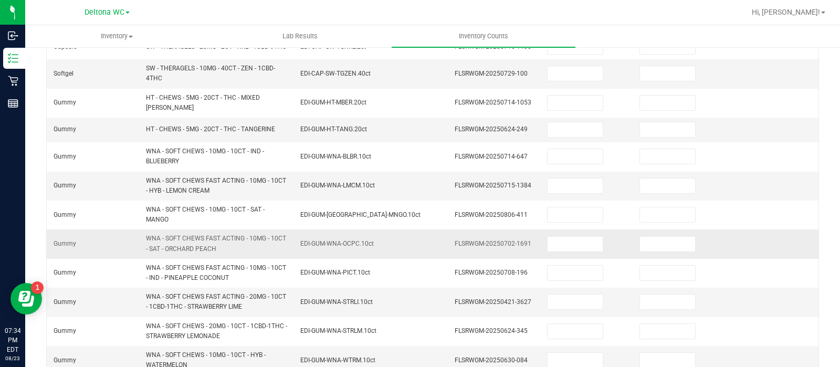
scroll to position [310, 0]
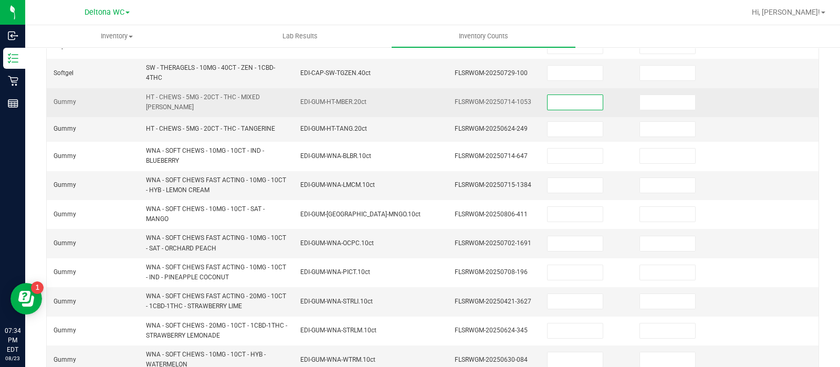
click at [561, 105] on input at bounding box center [575, 102] width 55 height 15
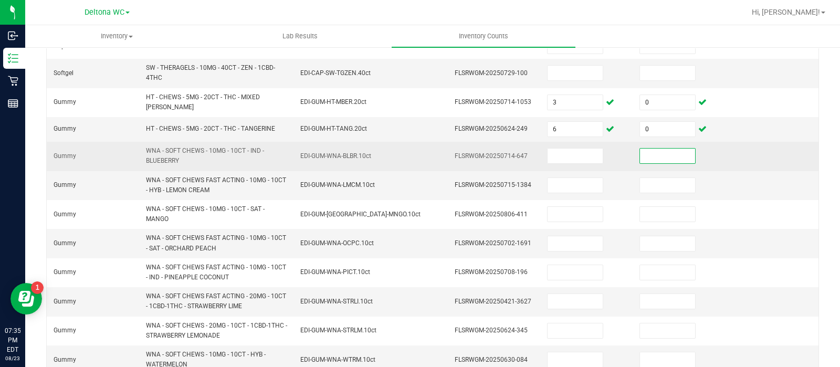
click at [648, 153] on input at bounding box center [667, 156] width 55 height 15
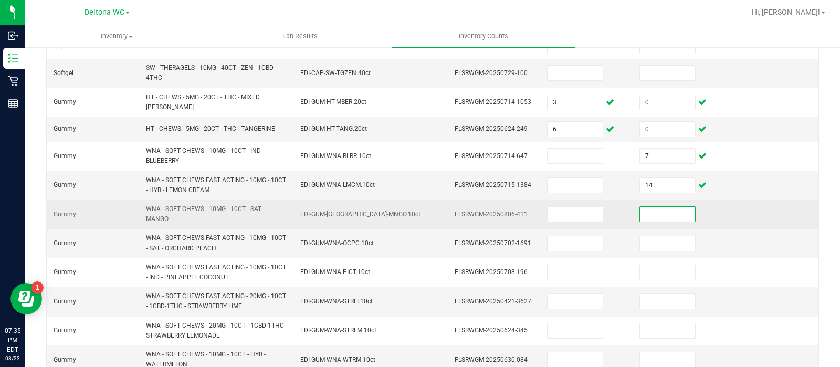
click at [654, 211] on input at bounding box center [667, 214] width 55 height 15
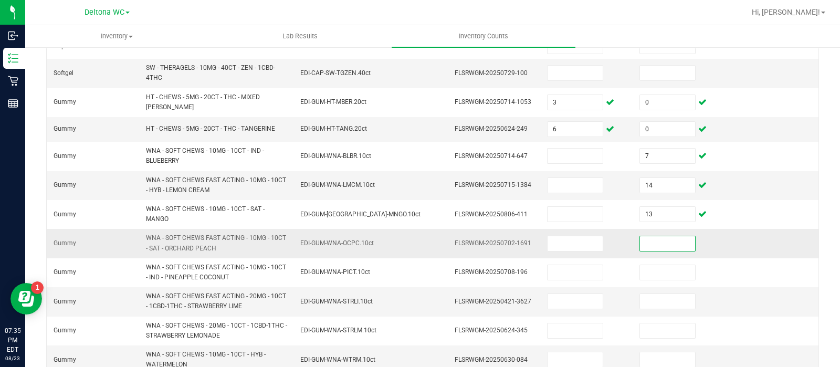
click at [641, 245] on input at bounding box center [667, 243] width 55 height 15
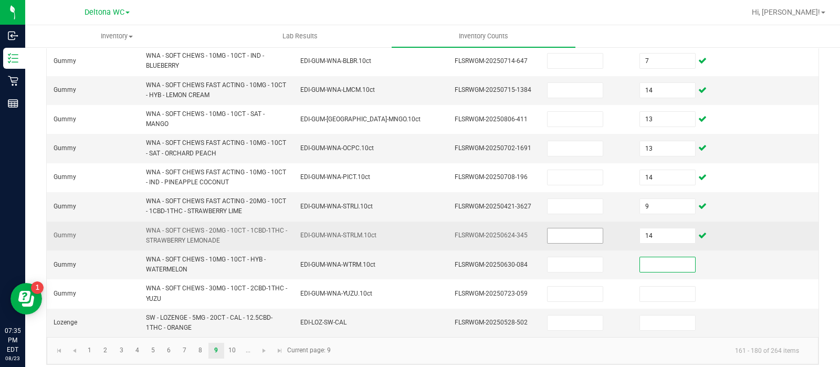
scroll to position [410, 0]
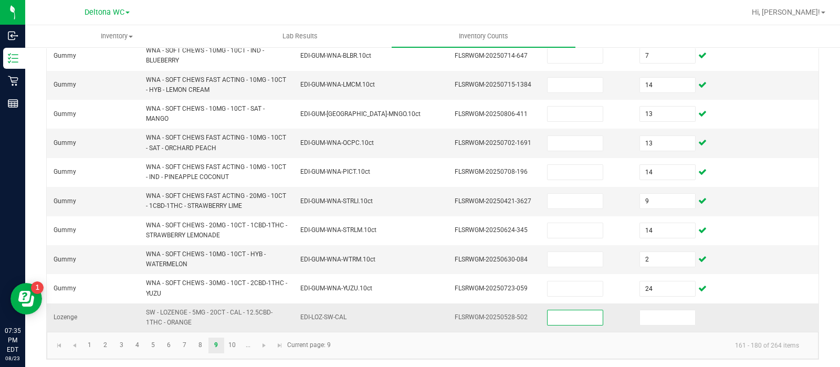
click at [565, 316] on input at bounding box center [575, 317] width 55 height 15
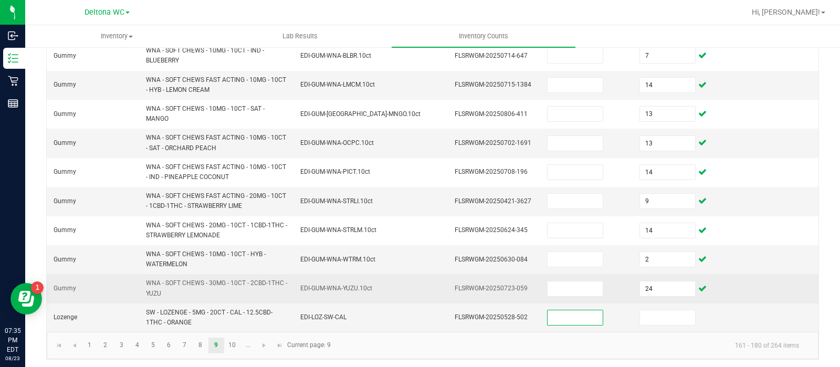
click at [407, 287] on td "EDI-GUM-WNA-YUZU.10ct" at bounding box center [371, 288] width 154 height 29
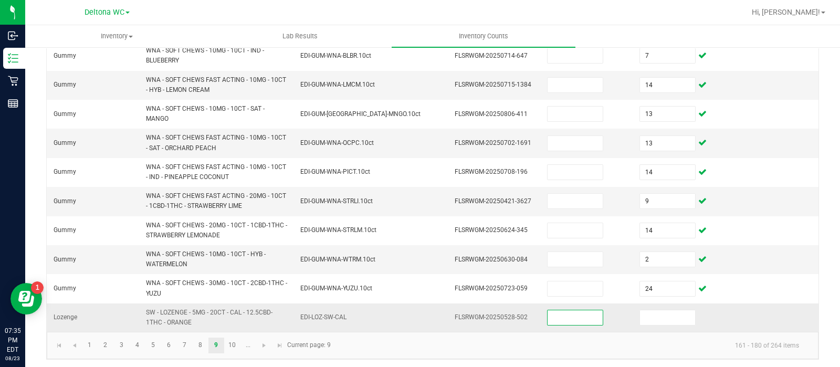
click at [548, 315] on input at bounding box center [575, 317] width 55 height 15
click at [233, 340] on link "10" at bounding box center [232, 346] width 15 height 16
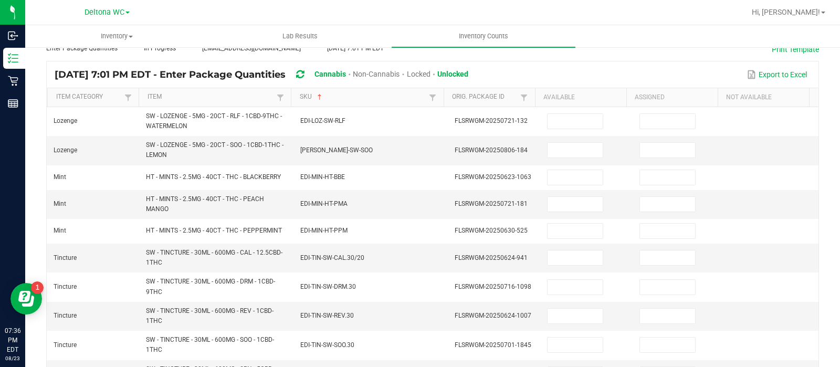
scroll to position [65, 0]
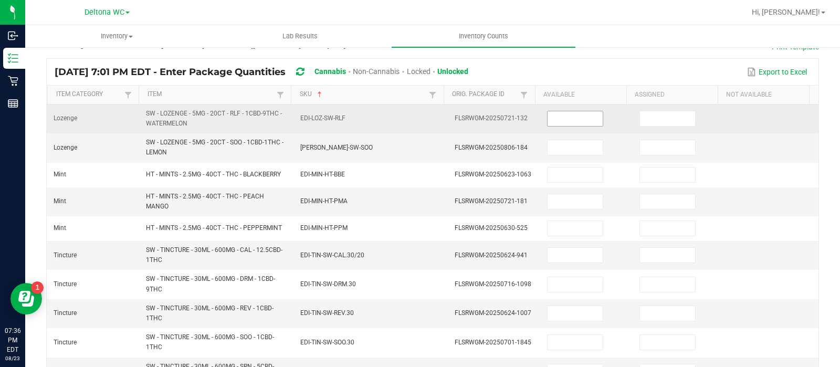
click at [549, 117] on input at bounding box center [575, 118] width 55 height 15
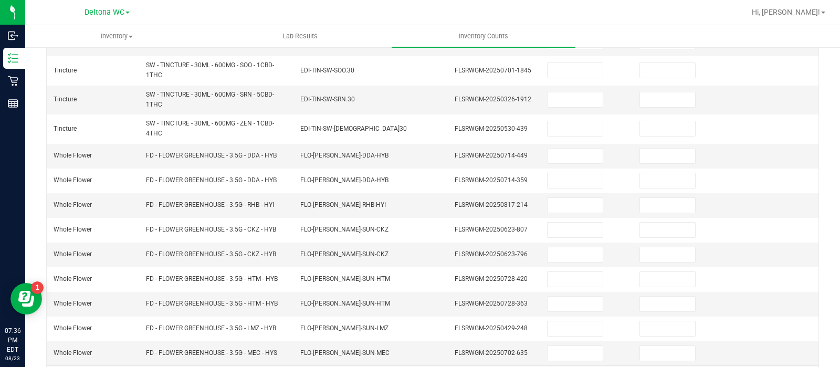
scroll to position [369, 0]
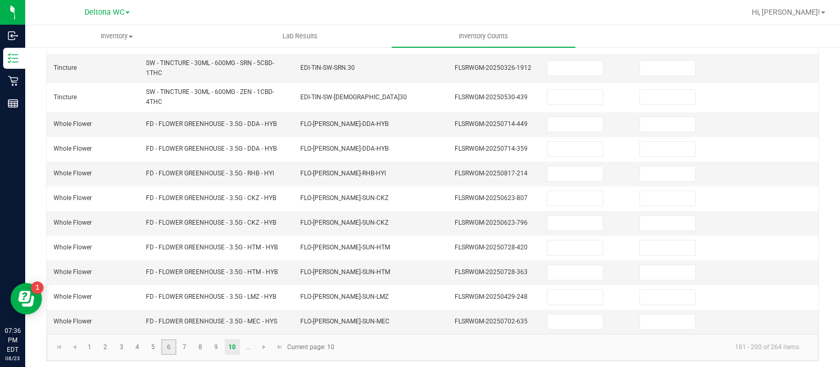
click at [168, 345] on link "6" at bounding box center [168, 347] width 15 height 16
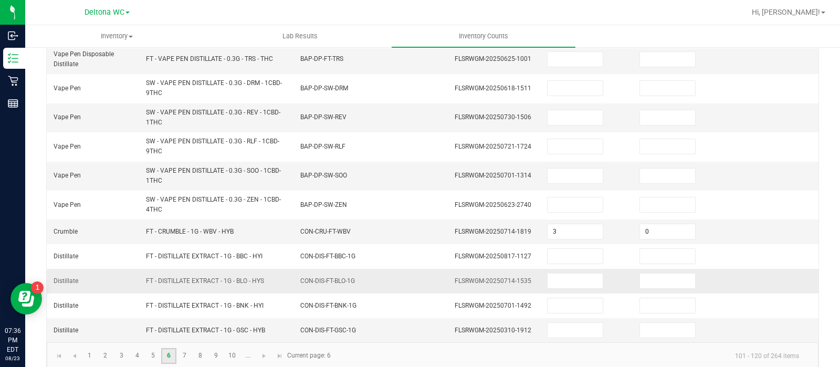
scroll to position [387, 0]
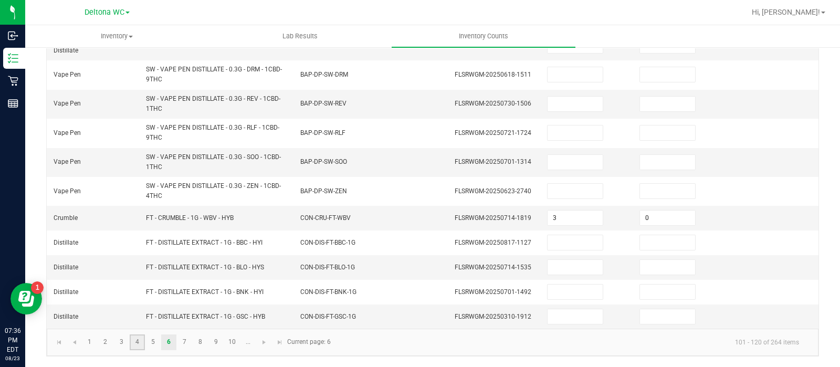
click at [141, 345] on link "4" at bounding box center [137, 343] width 15 height 16
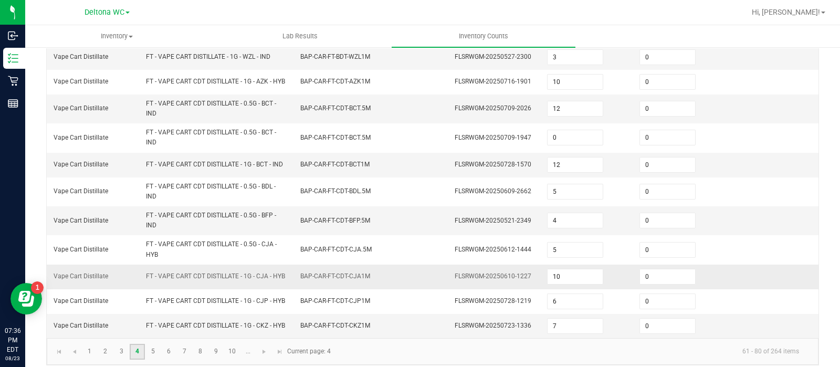
scroll to position [344, 0]
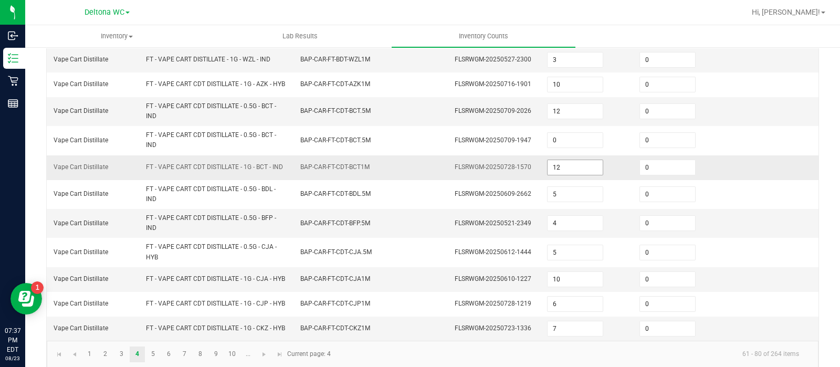
click at [554, 170] on input "12" at bounding box center [575, 167] width 55 height 15
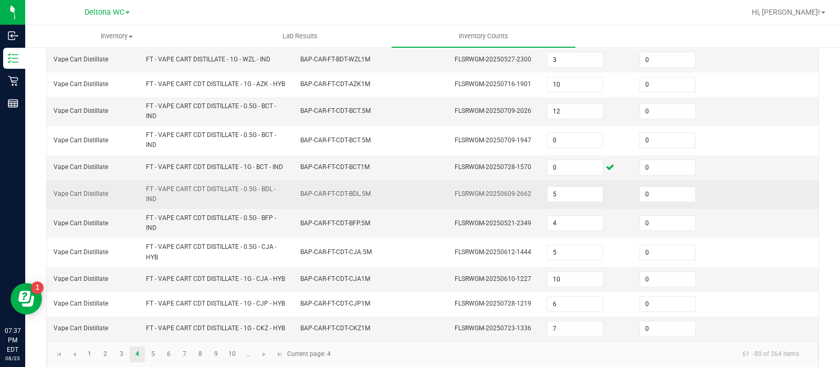
click at [472, 192] on span "FLSRWGM-20250609-2662" at bounding box center [493, 193] width 77 height 7
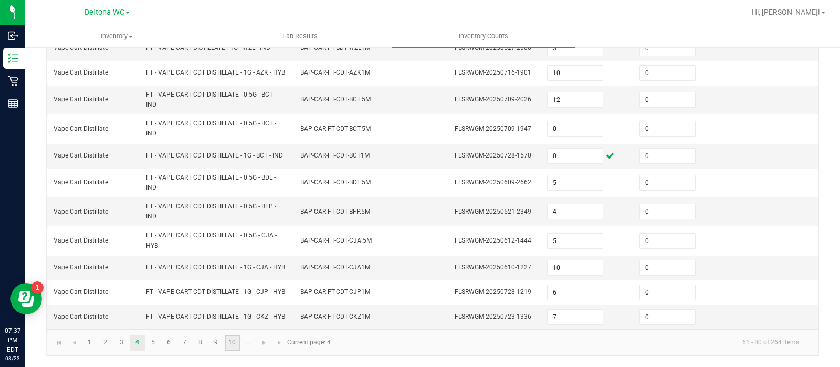
click at [230, 339] on link "10" at bounding box center [232, 343] width 15 height 16
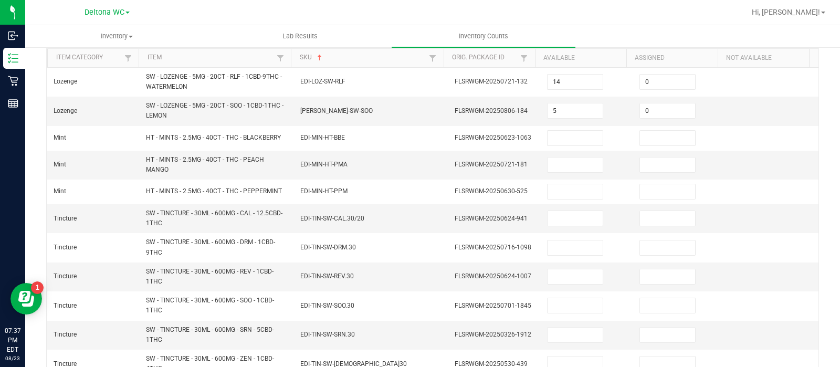
scroll to position [102, 0]
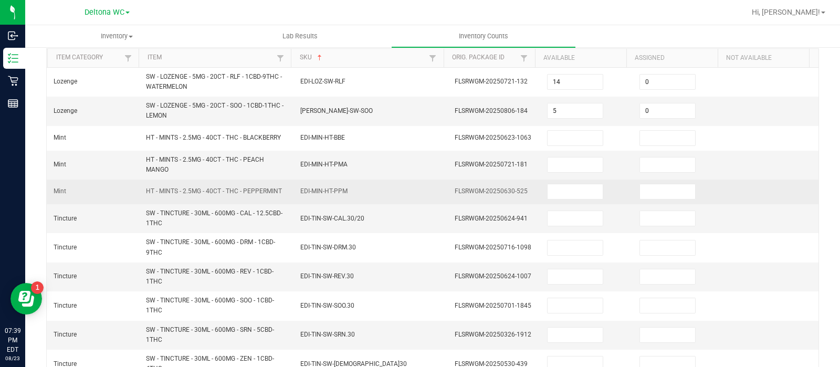
click at [476, 200] on td "FLSRWGM-20250630-525" at bounding box center [495, 192] width 92 height 25
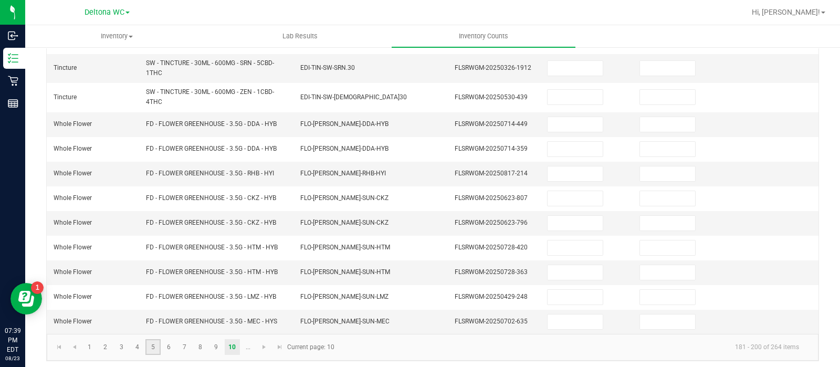
click at [153, 343] on link "5" at bounding box center [153, 347] width 15 height 16
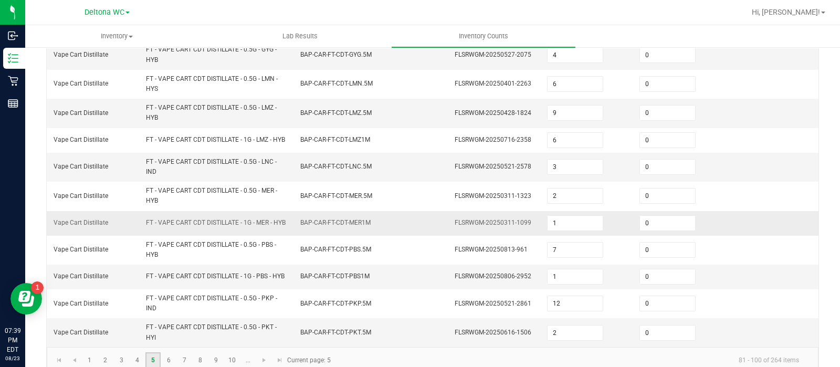
scroll to position [420, 0]
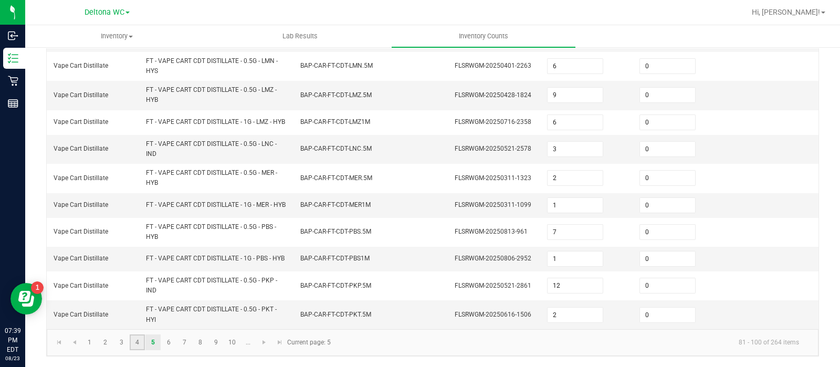
click at [136, 343] on link "4" at bounding box center [137, 343] width 15 height 16
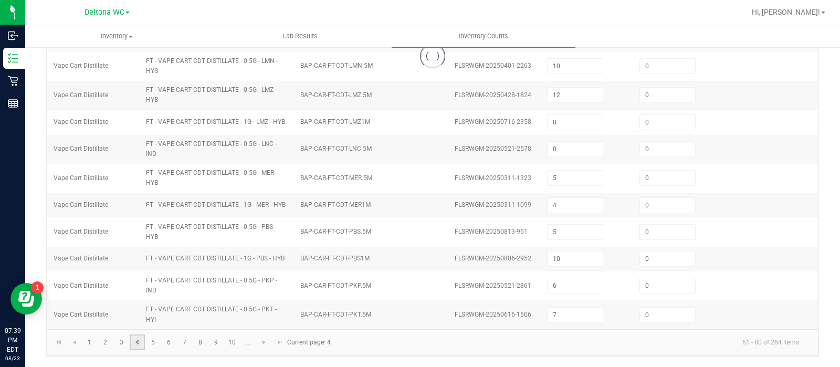
scroll to position [369, 0]
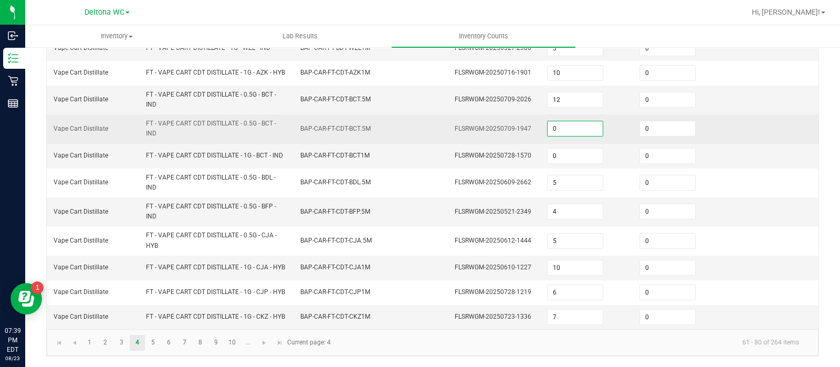
click at [563, 121] on input "0" at bounding box center [575, 128] width 55 height 15
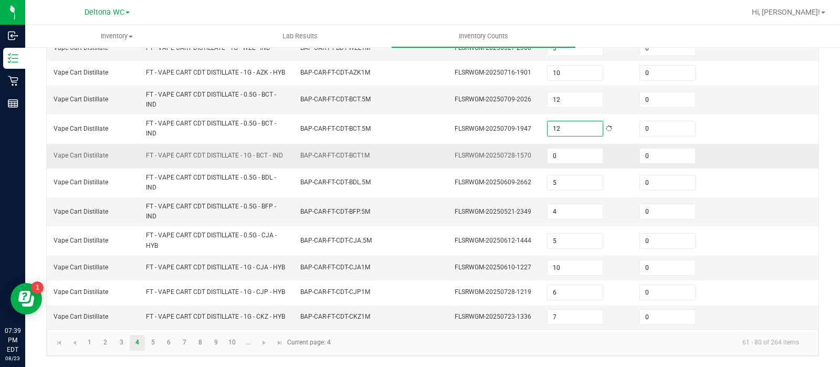
click at [419, 144] on td "BAP-CAR-FT-CDT-BCT1M" at bounding box center [371, 156] width 154 height 25
click at [231, 343] on link "10" at bounding box center [232, 343] width 15 height 16
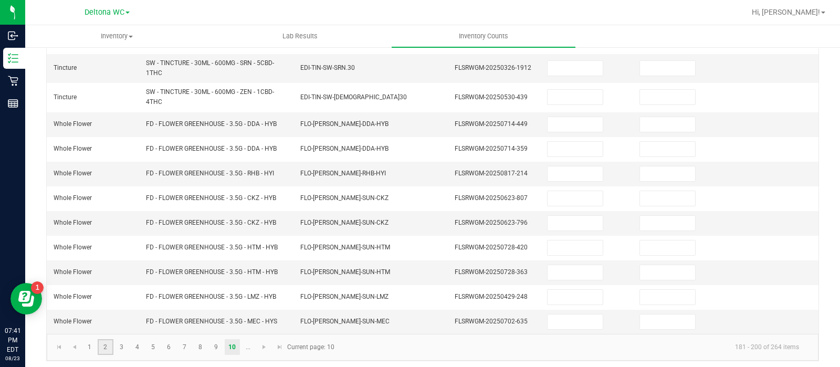
click at [106, 340] on link "2" at bounding box center [105, 347] width 15 height 16
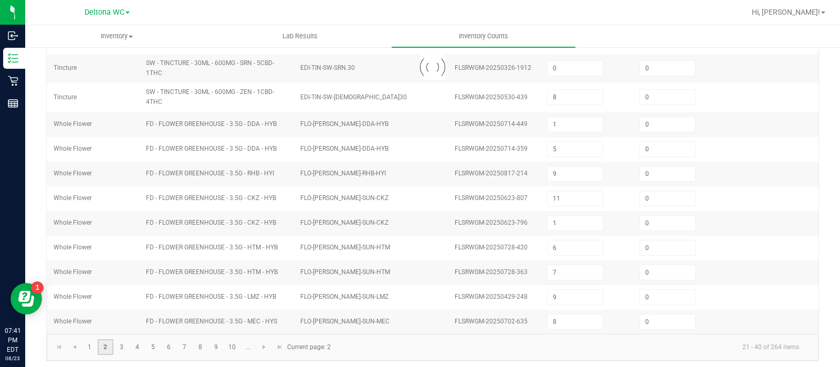
scroll to position [328, 0]
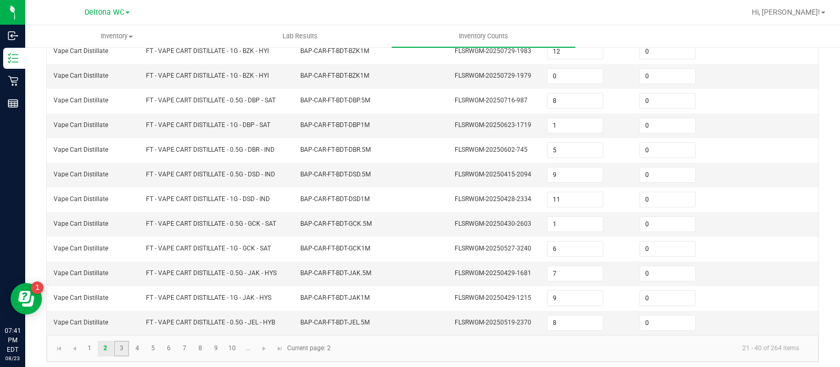
click at [123, 341] on link "3" at bounding box center [121, 349] width 15 height 16
click at [138, 344] on link "4" at bounding box center [137, 349] width 15 height 16
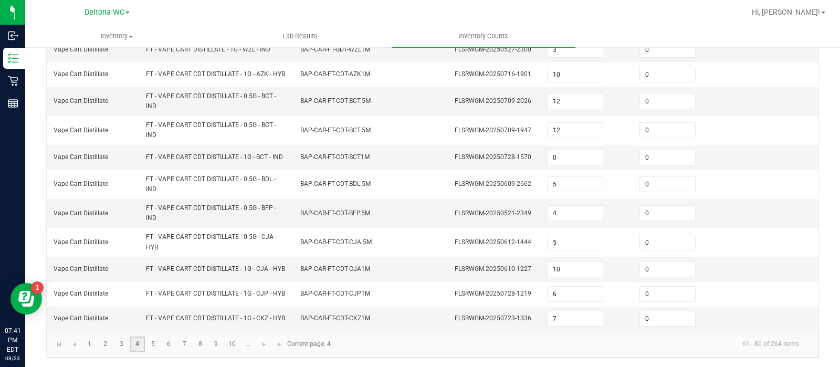
scroll to position [369, 0]
click at [154, 339] on link "5" at bounding box center [153, 343] width 15 height 16
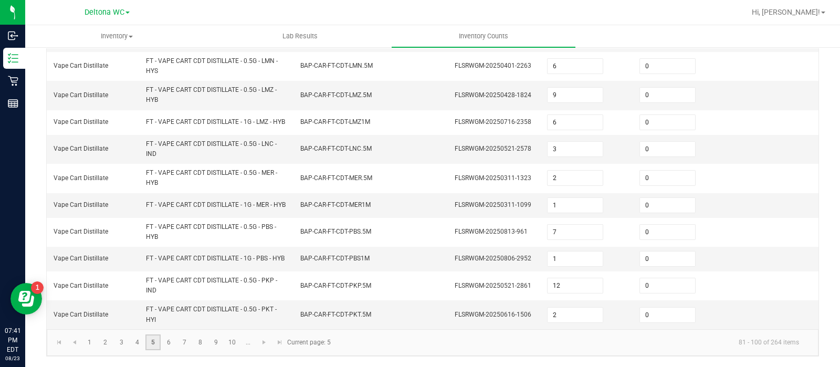
scroll to position [420, 0]
click at [170, 340] on link "6" at bounding box center [168, 343] width 15 height 16
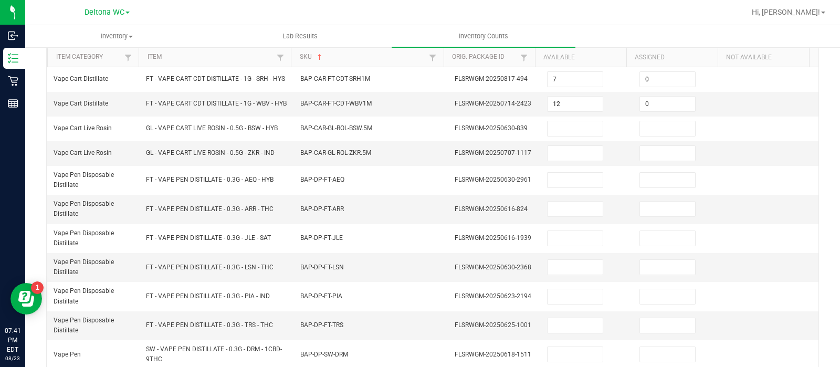
scroll to position [105, 0]
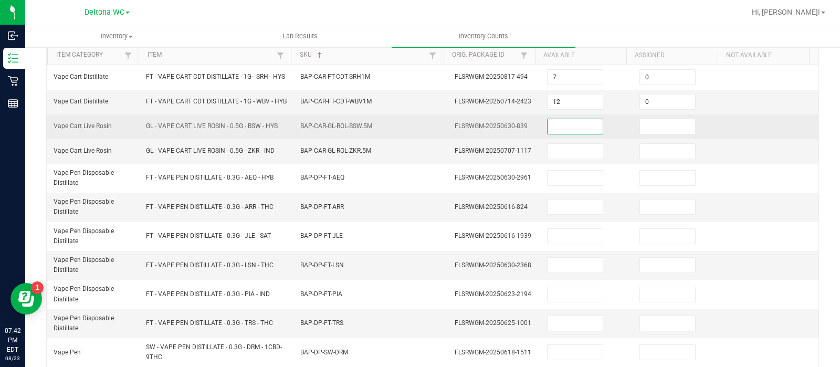
click at [569, 131] on input at bounding box center [575, 126] width 55 height 15
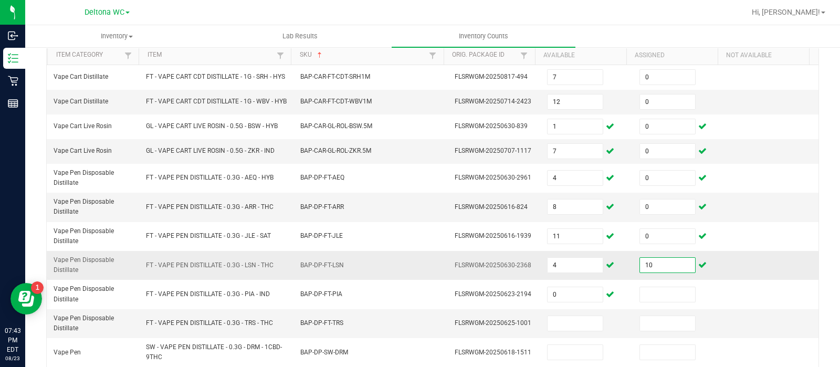
click at [655, 273] on input "10" at bounding box center [667, 265] width 55 height 15
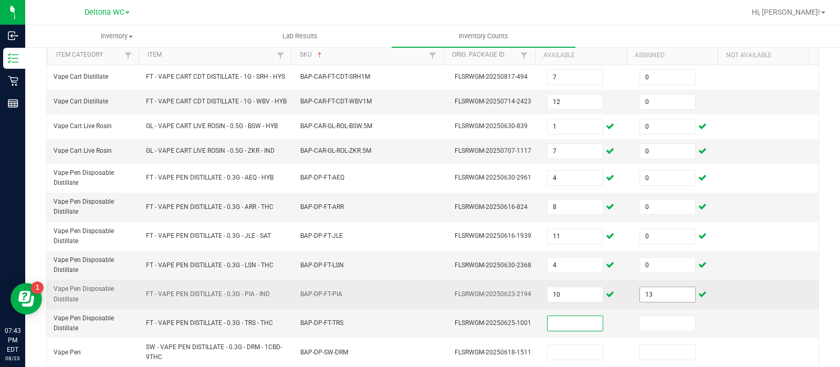
click at [662, 300] on input "13" at bounding box center [667, 294] width 55 height 15
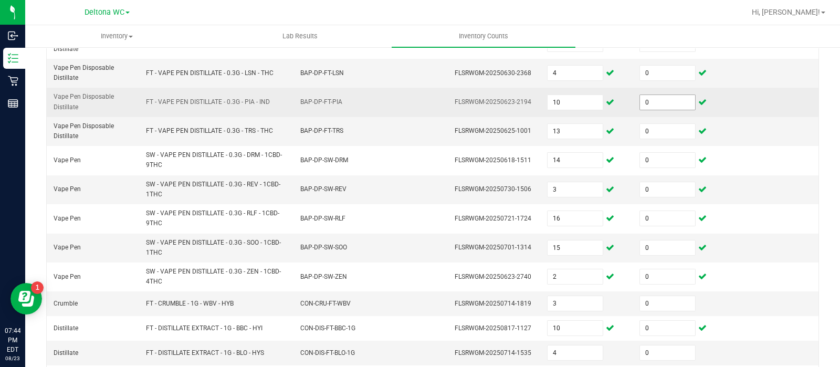
scroll to position [387, 0]
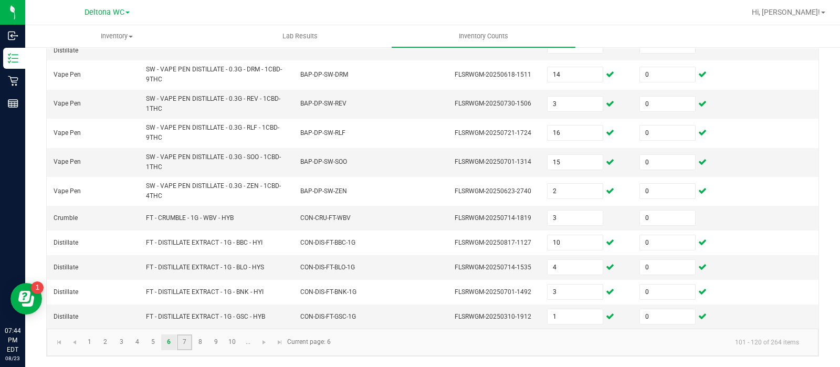
click at [185, 342] on link "7" at bounding box center [184, 343] width 15 height 16
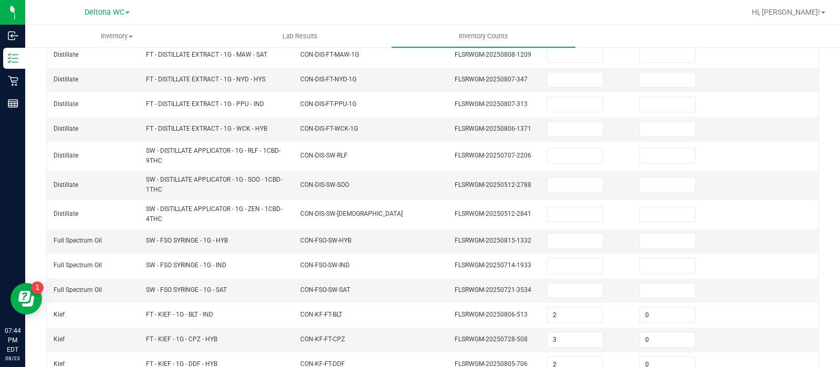
scroll to position [26, 0]
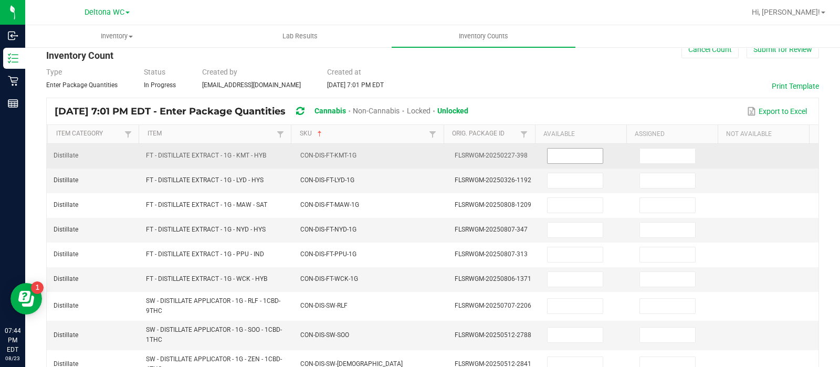
click at [559, 148] on span at bounding box center [575, 156] width 56 height 16
click at [562, 158] on input at bounding box center [575, 156] width 55 height 15
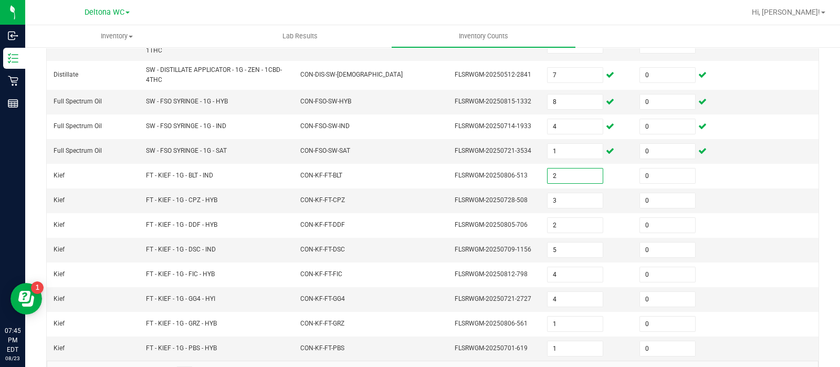
scroll to position [341, 0]
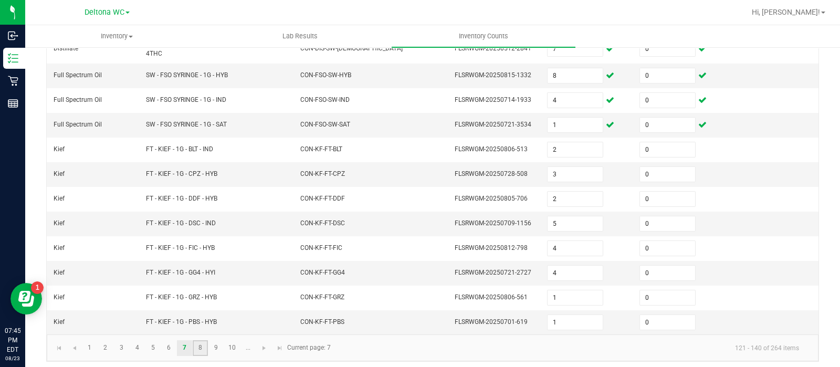
click at [200, 345] on link "8" at bounding box center [200, 348] width 15 height 16
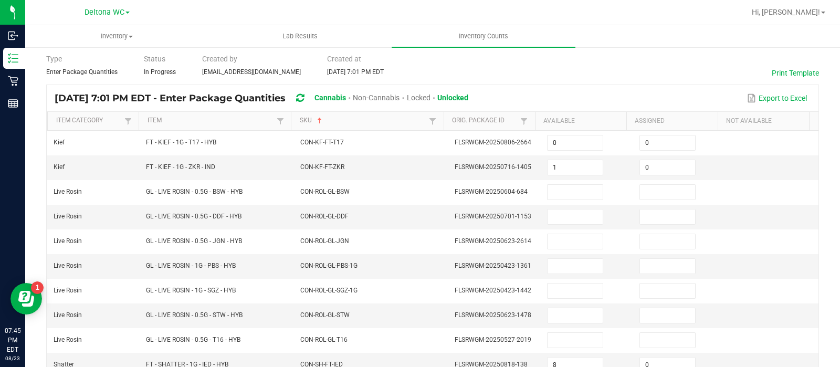
scroll to position [26, 0]
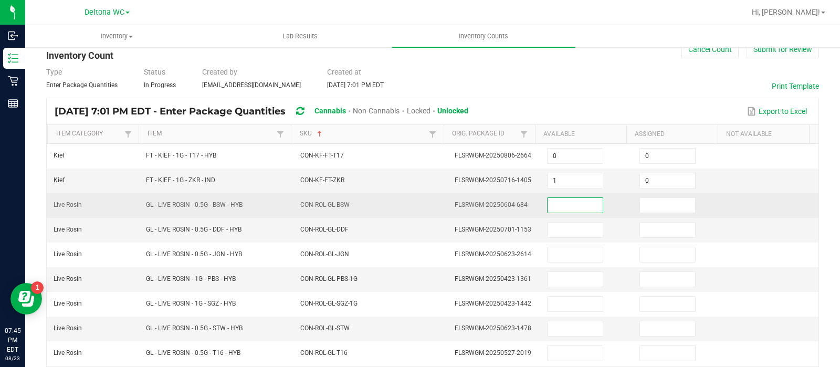
click at [554, 198] on input at bounding box center [575, 205] width 55 height 15
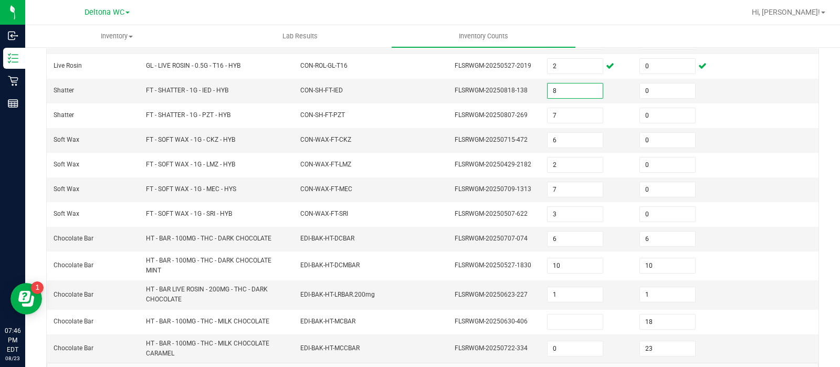
scroll to position [341, 0]
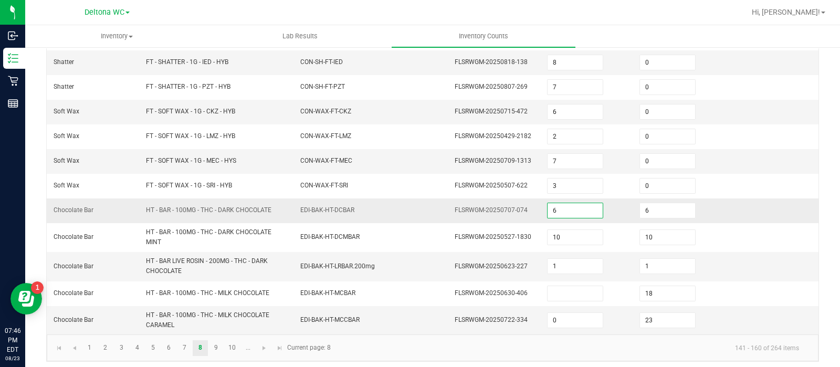
click at [569, 207] on input "6" at bounding box center [575, 210] width 55 height 15
click at [569, 207] on input "16" at bounding box center [575, 210] width 55 height 15
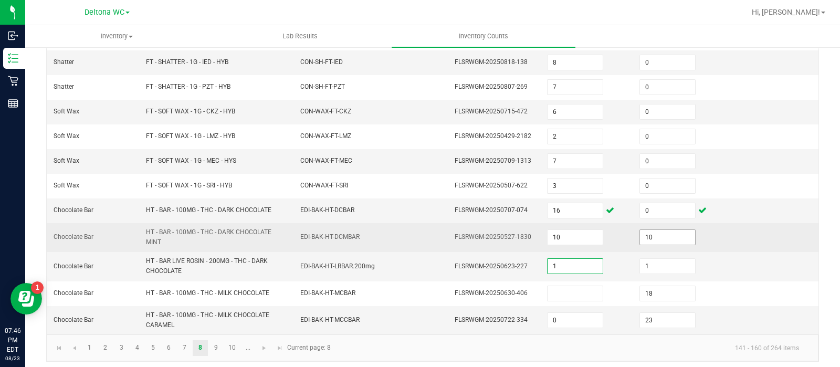
click at [659, 231] on input "10" at bounding box center [667, 237] width 55 height 15
click at [659, 231] on input at bounding box center [667, 237] width 55 height 15
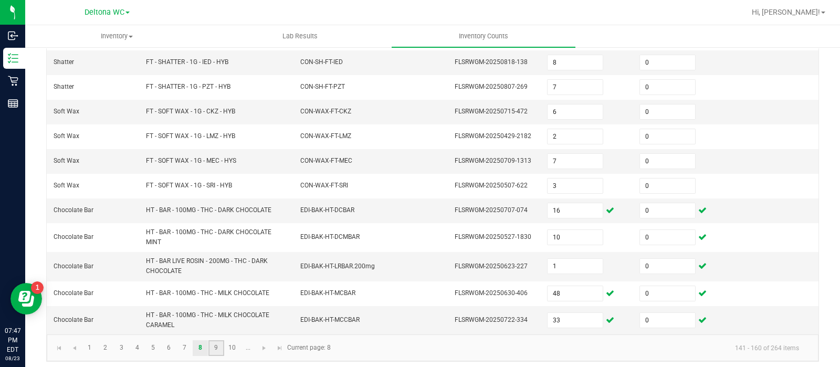
click at [221, 341] on link "9" at bounding box center [216, 348] width 15 height 16
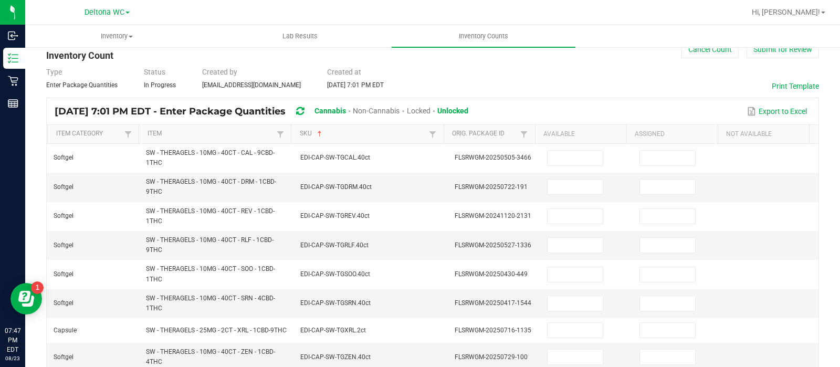
scroll to position [79, 0]
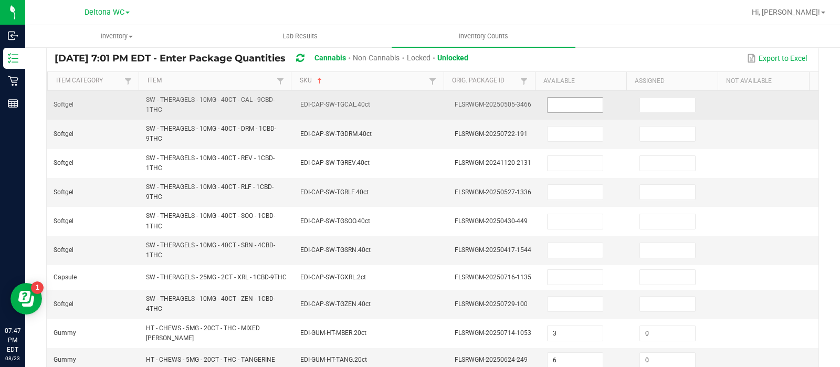
click at [567, 103] on input at bounding box center [575, 105] width 55 height 15
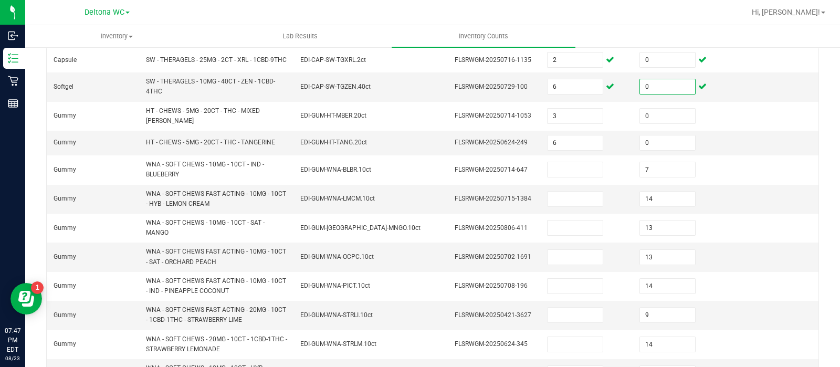
scroll to position [299, 0]
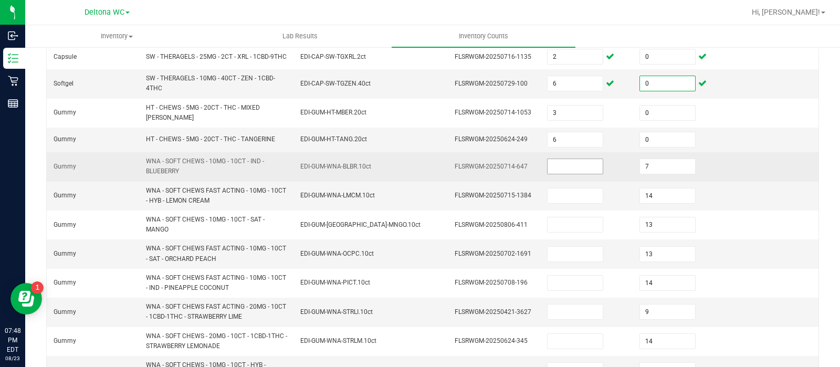
click at [567, 166] on input at bounding box center [575, 166] width 55 height 15
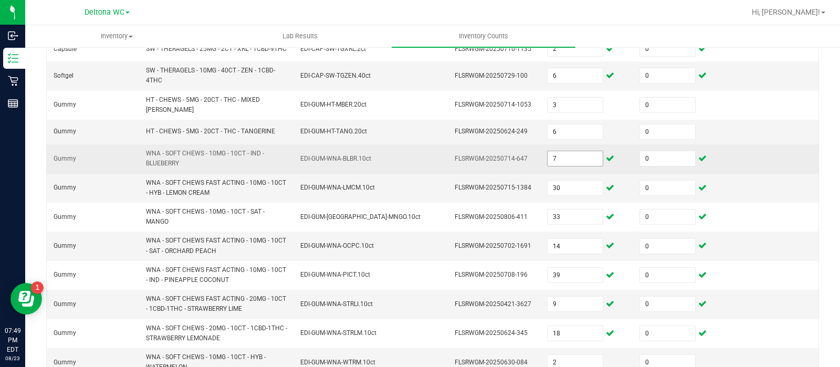
scroll to position [410, 0]
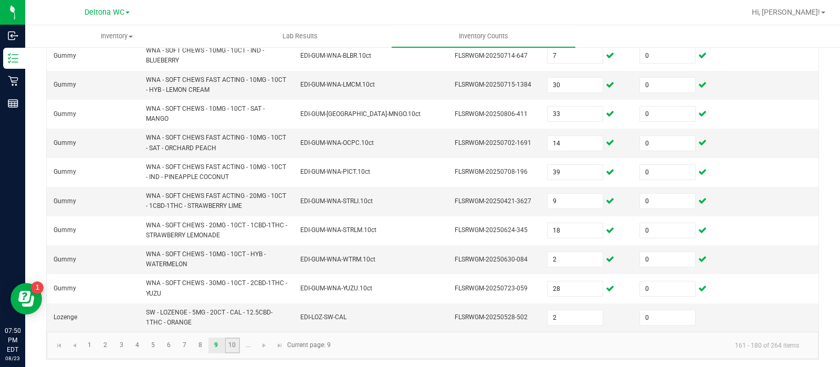
click at [232, 339] on link "10" at bounding box center [232, 346] width 15 height 16
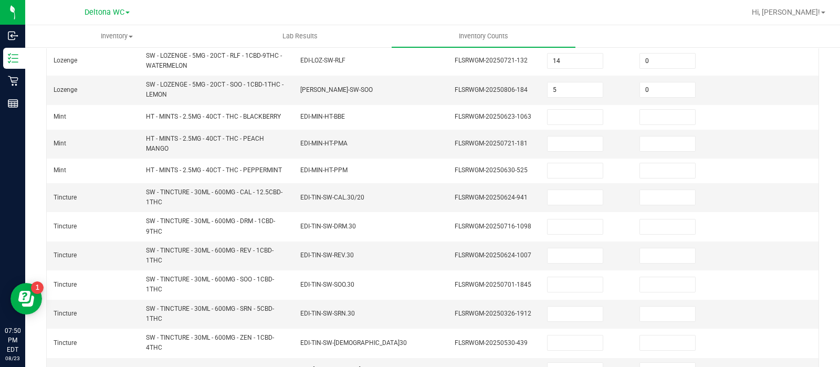
scroll to position [0, 0]
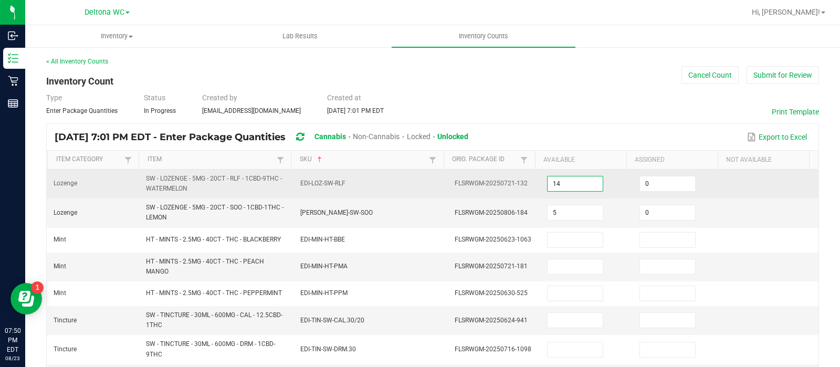
click at [552, 180] on input "14" at bounding box center [575, 184] width 55 height 15
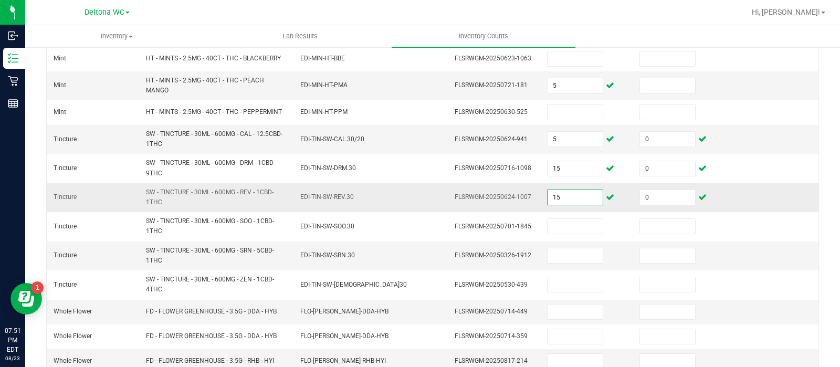
click at [561, 194] on input "15" at bounding box center [575, 197] width 55 height 15
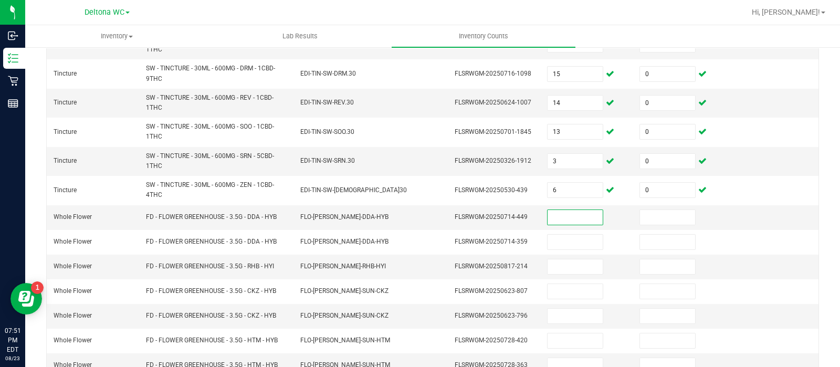
scroll to position [369, 0]
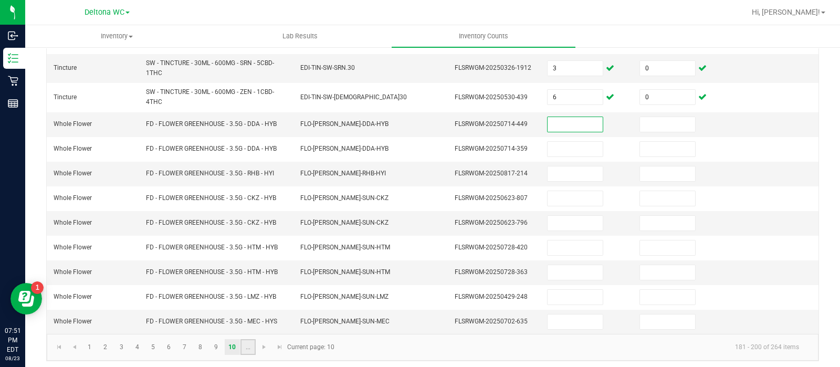
click at [247, 343] on link "..." at bounding box center [248, 347] width 15 height 16
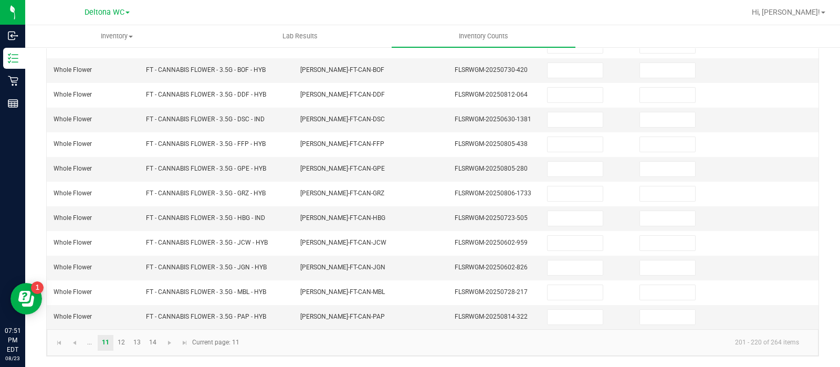
scroll to position [328, 0]
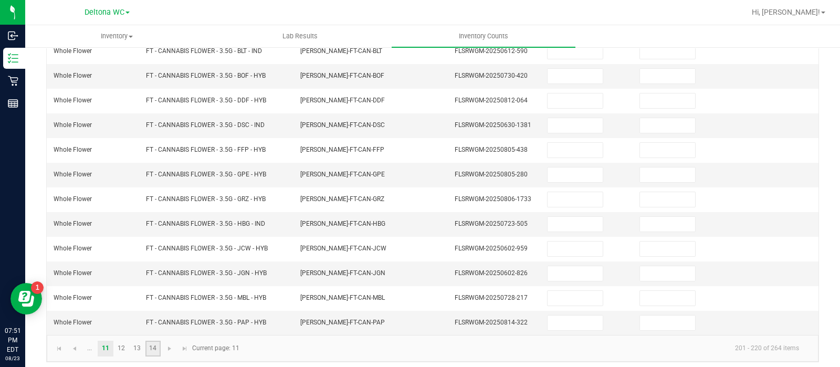
click at [152, 342] on link "14" at bounding box center [153, 349] width 15 height 16
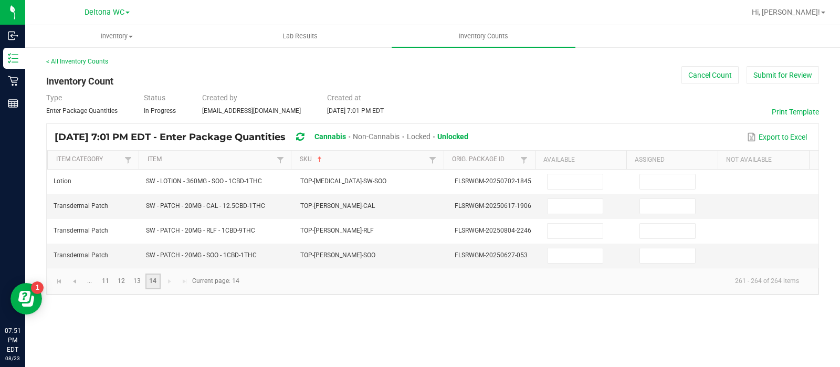
scroll to position [0, 0]
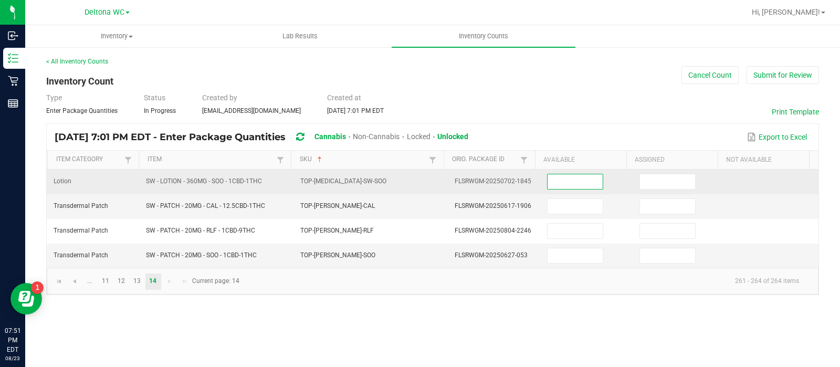
click at [567, 182] on input at bounding box center [575, 181] width 55 height 15
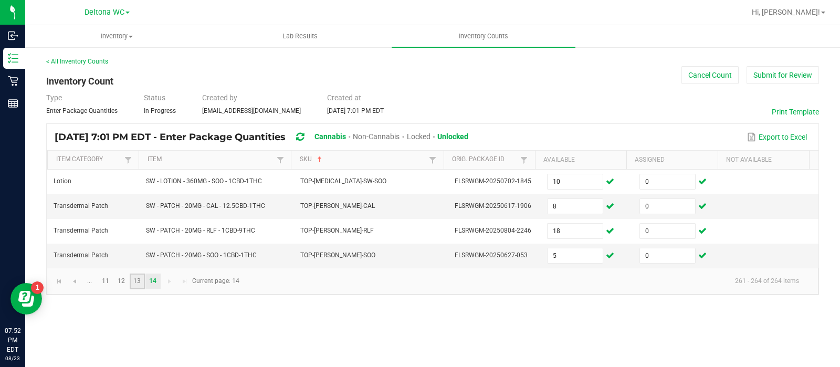
click at [140, 275] on link "13" at bounding box center [137, 282] width 15 height 16
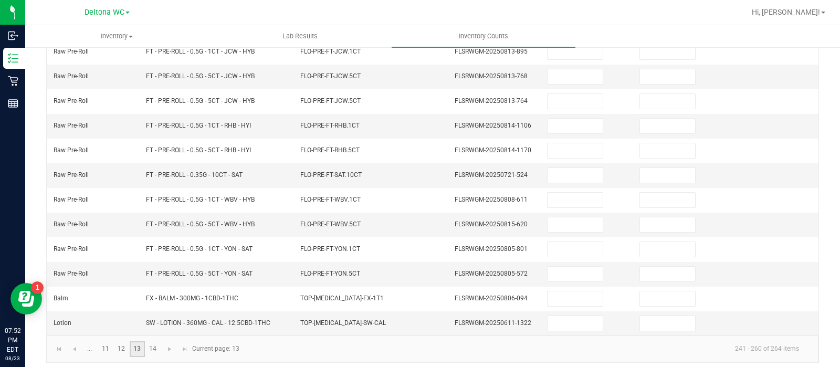
scroll to position [328, 0]
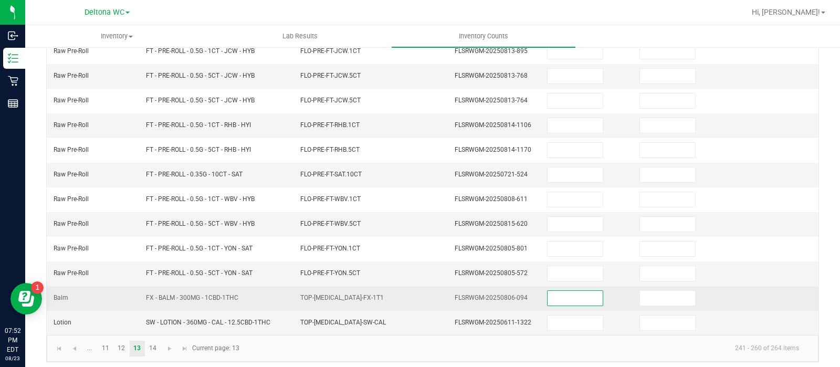
click at [558, 291] on input at bounding box center [575, 298] width 55 height 15
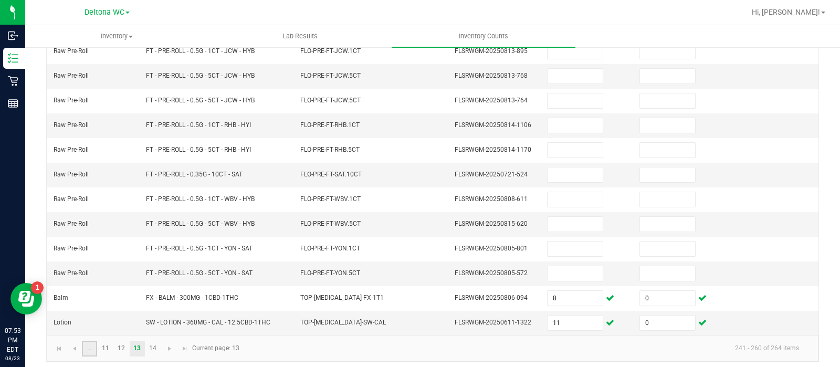
click at [91, 341] on link "..." at bounding box center [89, 349] width 15 height 16
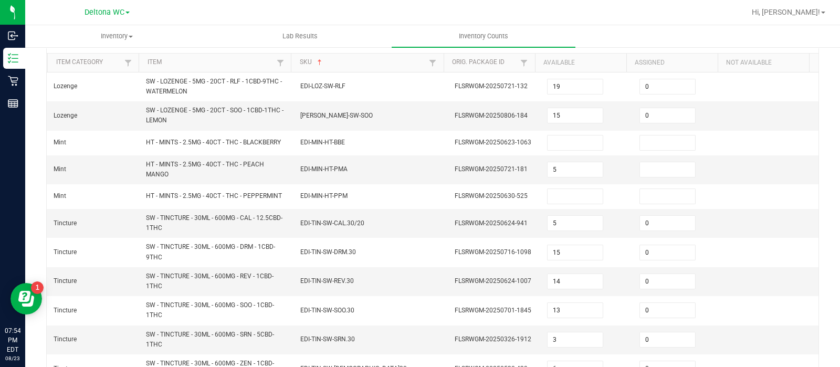
scroll to position [95, 0]
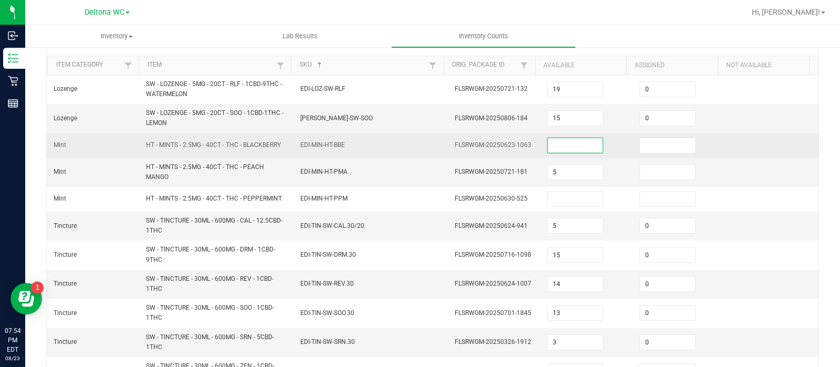
click at [579, 141] on input at bounding box center [575, 145] width 55 height 15
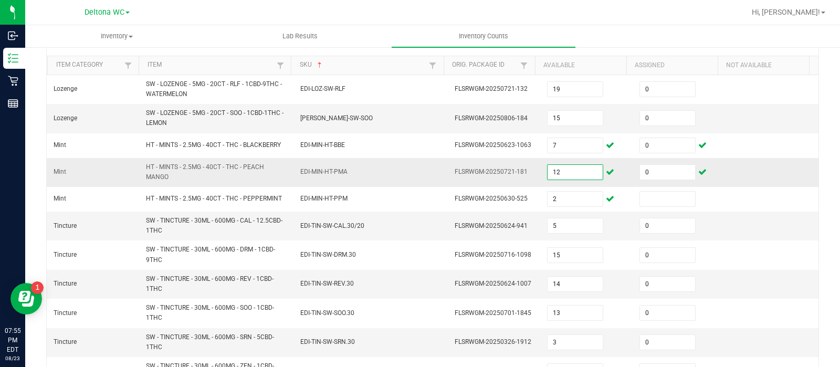
click at [567, 169] on input "12" at bounding box center [575, 172] width 55 height 15
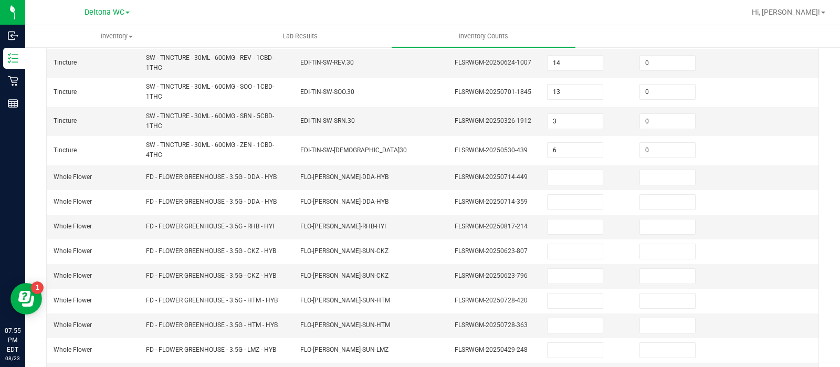
scroll to position [369, 0]
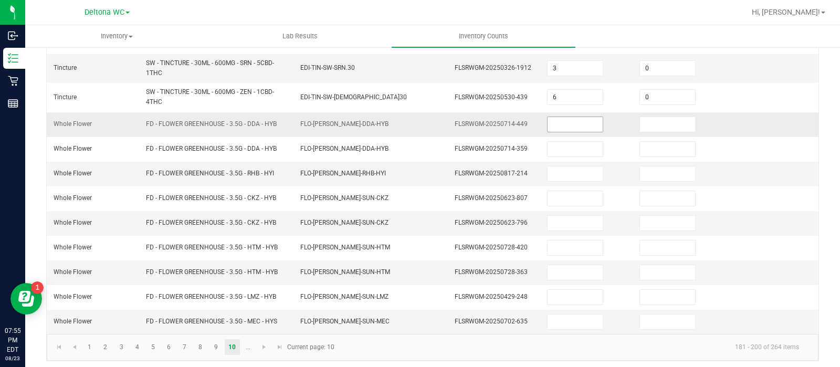
click at [586, 122] on input at bounding box center [575, 124] width 55 height 15
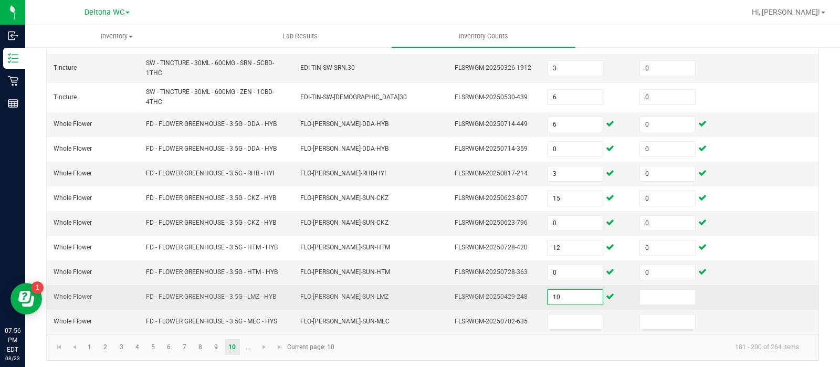
click at [557, 290] on input "10" at bounding box center [575, 297] width 55 height 15
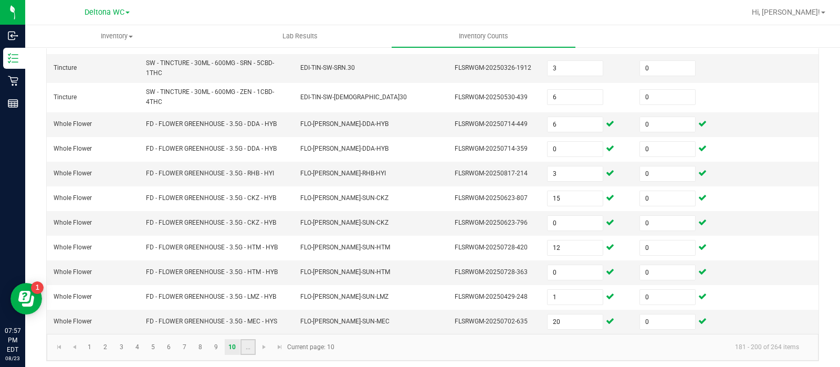
click at [246, 340] on link "..." at bounding box center [248, 347] width 15 height 16
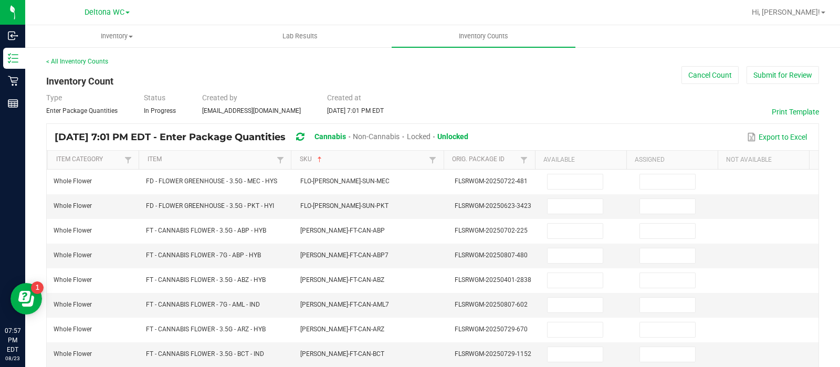
scroll to position [0, 0]
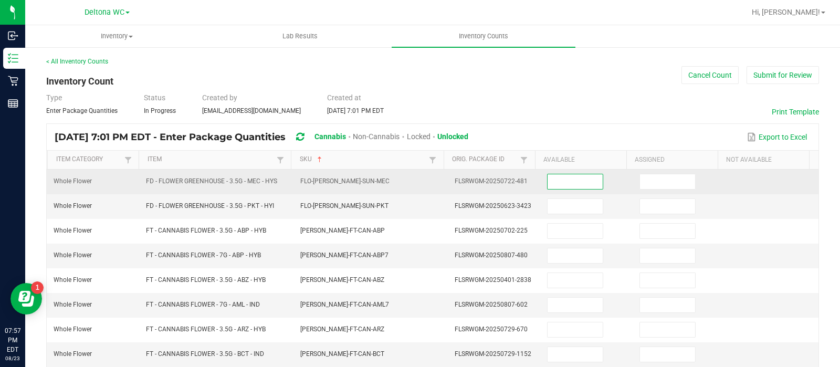
click at [563, 179] on input at bounding box center [575, 181] width 55 height 15
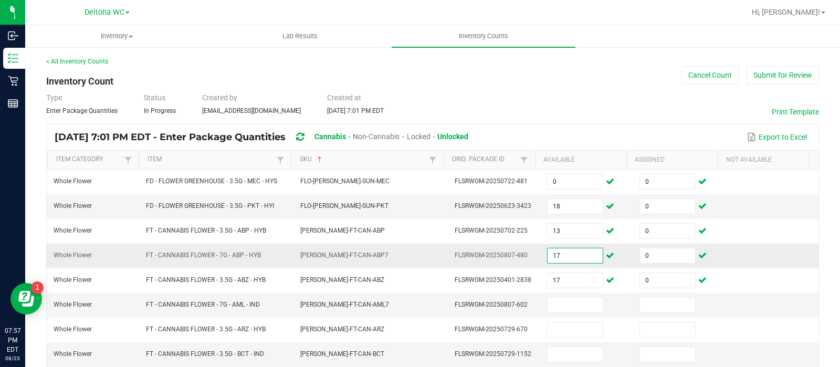
click at [571, 256] on input "17" at bounding box center [575, 255] width 55 height 15
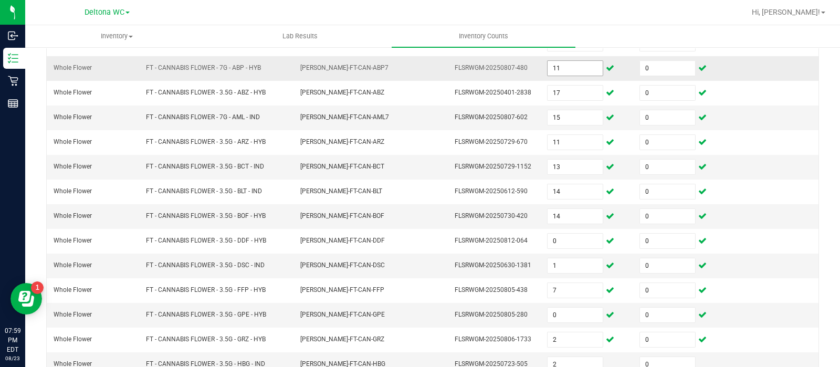
scroll to position [328, 0]
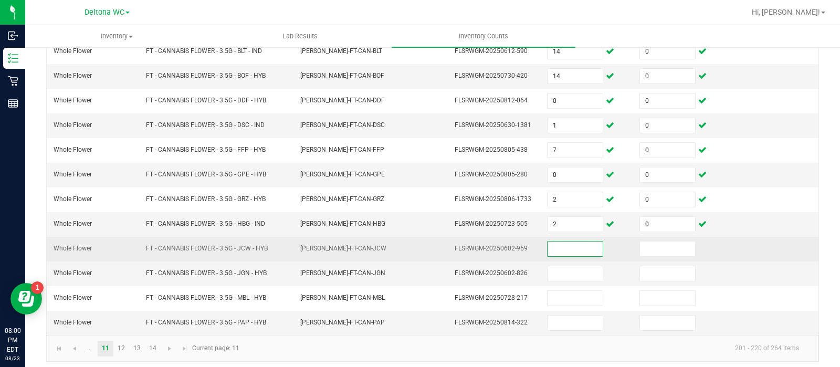
click at [561, 247] on input at bounding box center [575, 249] width 55 height 15
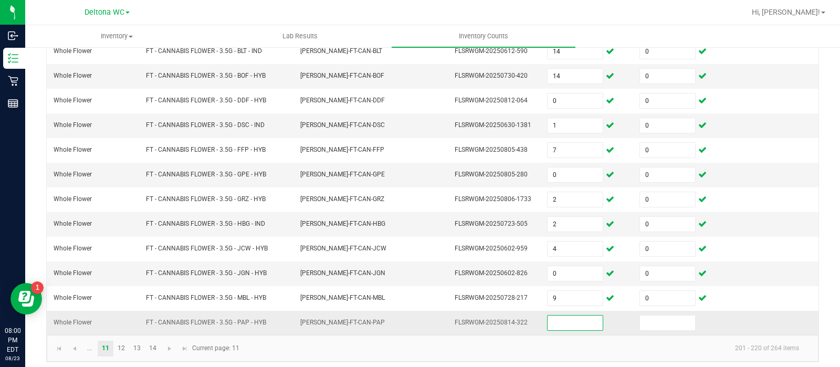
click at [560, 317] on input at bounding box center [575, 323] width 55 height 15
click at [560, 317] on input "13" at bounding box center [575, 323] width 55 height 15
click at [123, 345] on link "12" at bounding box center [121, 349] width 15 height 16
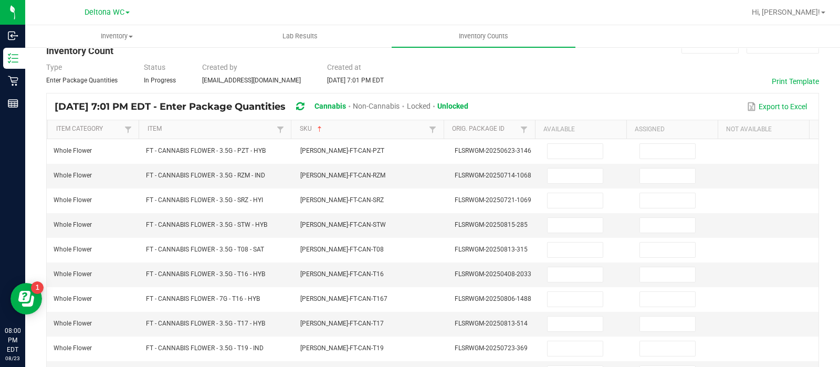
scroll to position [64, 0]
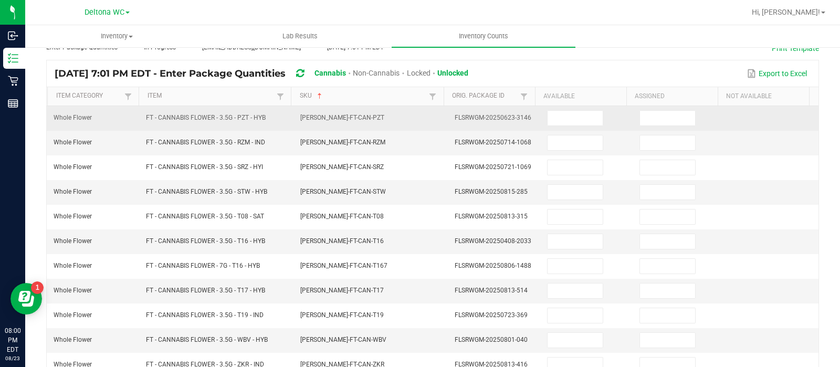
click at [554, 127] on td at bounding box center [587, 118] width 92 height 25
click at [555, 119] on input at bounding box center [575, 118] width 55 height 15
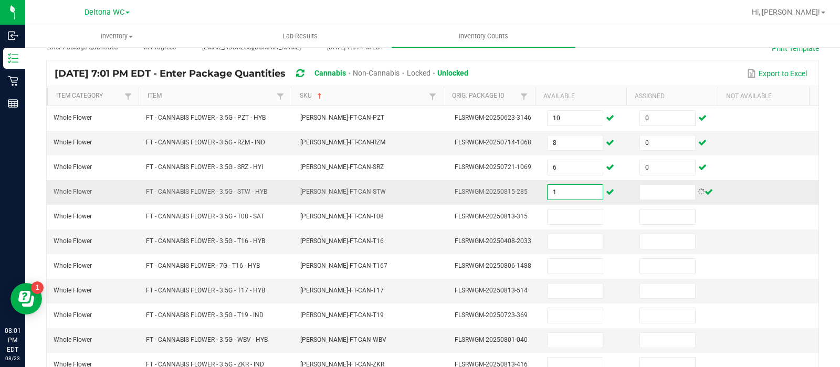
click at [556, 189] on input "1" at bounding box center [575, 192] width 55 height 15
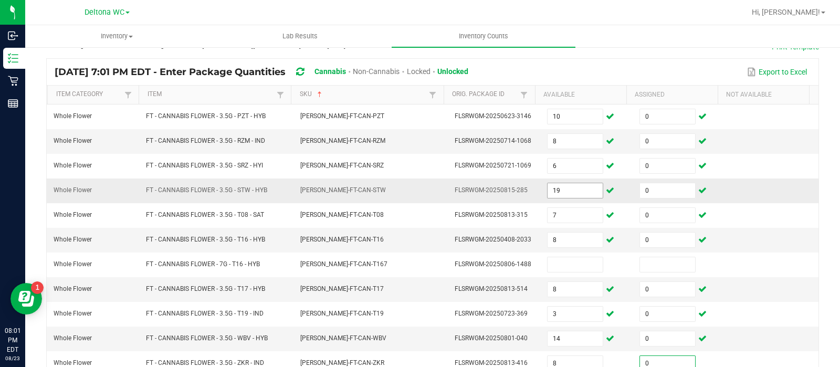
scroll to position [253, 0]
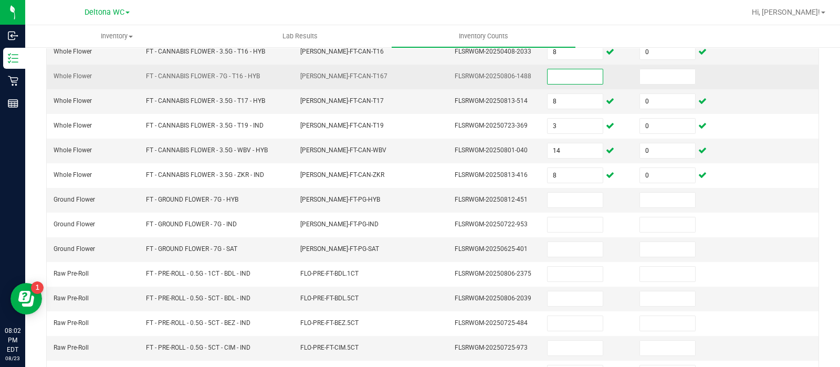
click at [548, 77] on input at bounding box center [575, 76] width 55 height 15
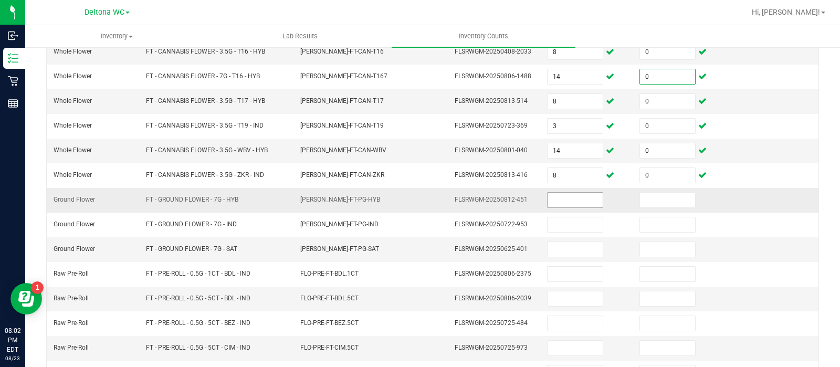
click at [556, 198] on input at bounding box center [575, 200] width 55 height 15
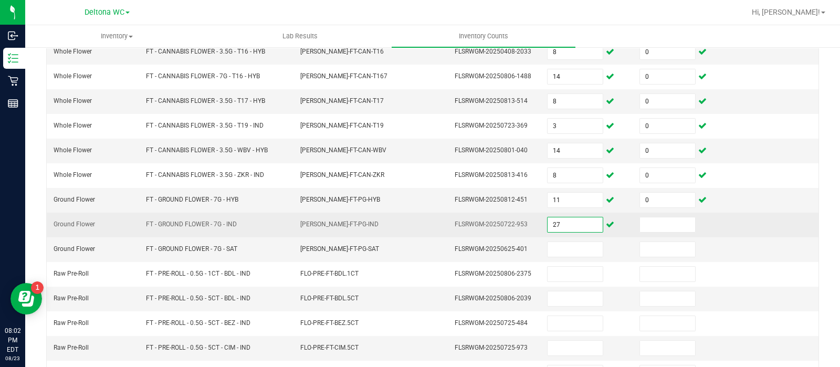
click at [559, 227] on input "27" at bounding box center [575, 224] width 55 height 15
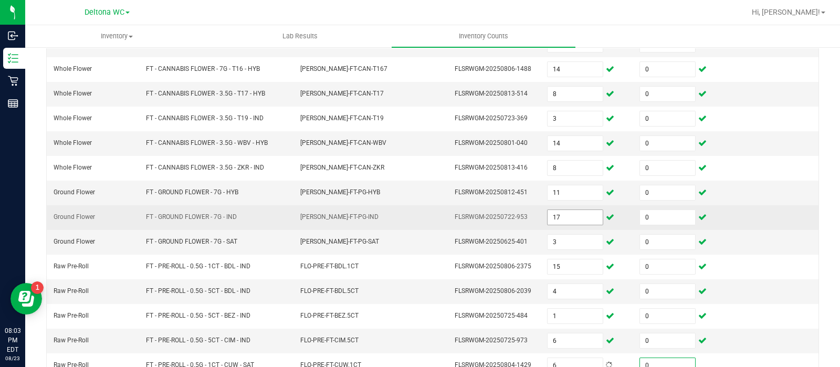
scroll to position [328, 0]
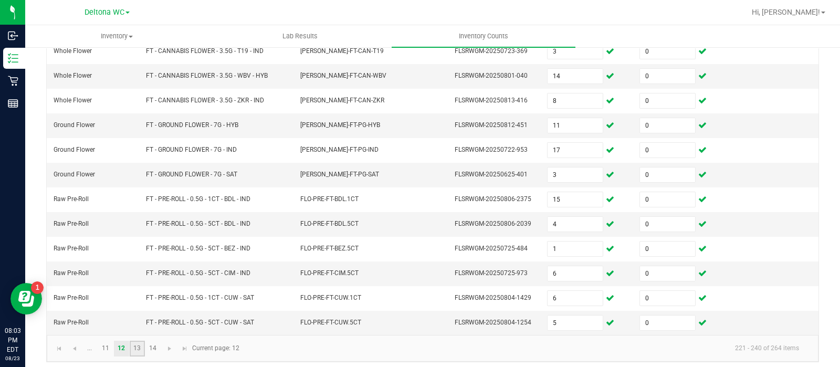
click at [139, 341] on link "13" at bounding box center [137, 349] width 15 height 16
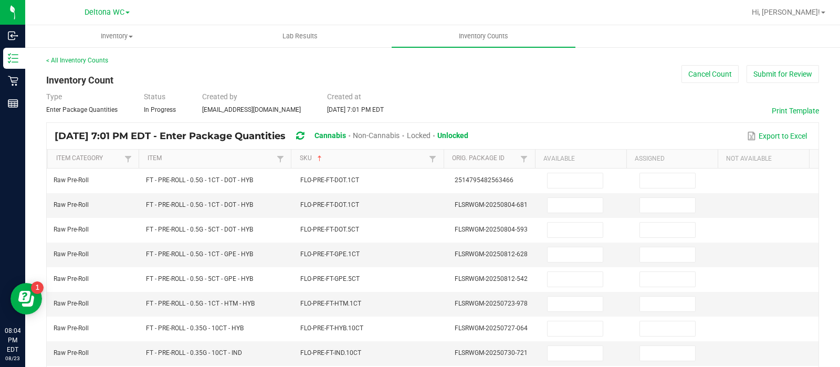
scroll to position [0, 0]
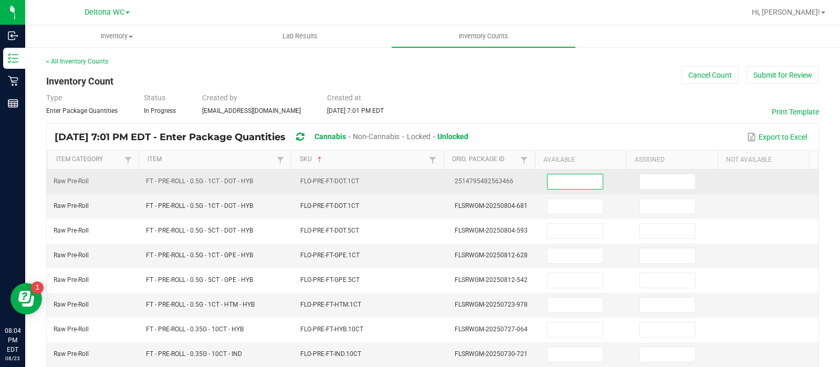
click at [550, 180] on input at bounding box center [575, 181] width 55 height 15
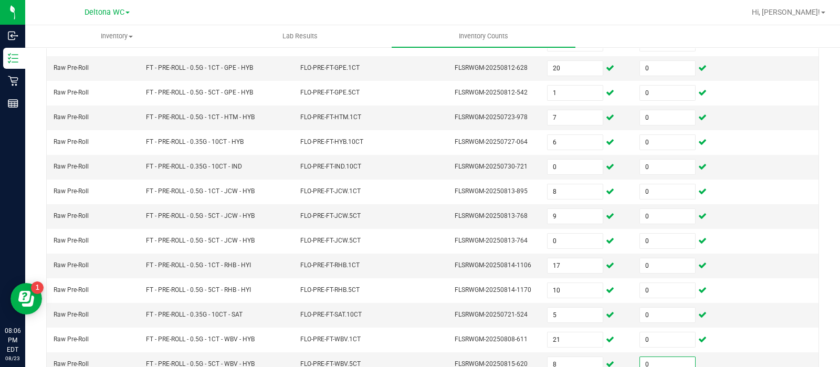
scroll to position [328, 0]
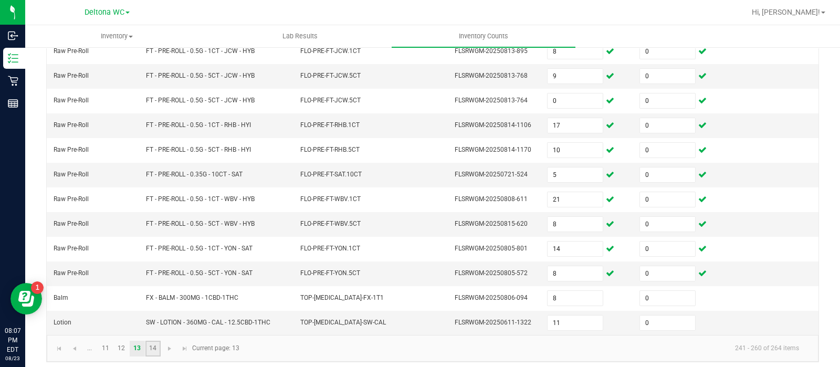
click at [155, 341] on link "14" at bounding box center [153, 349] width 15 height 16
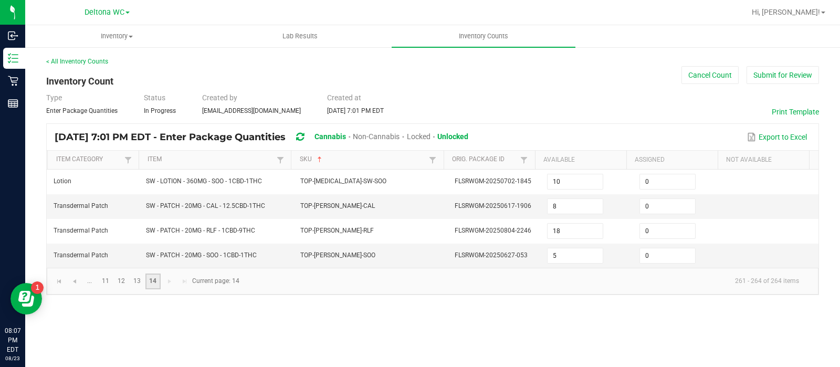
scroll to position [0, 0]
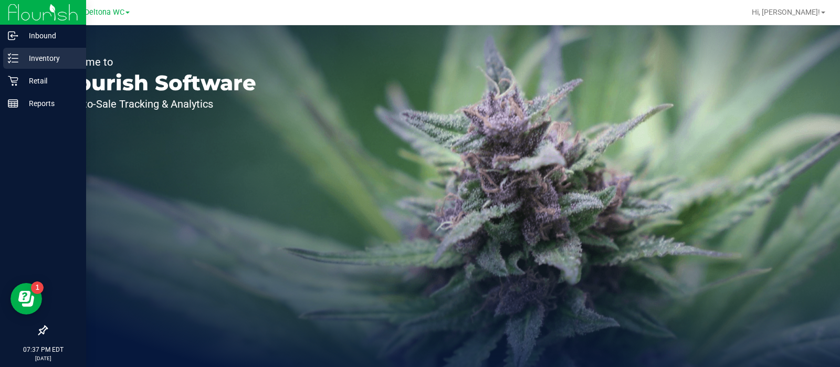
click at [10, 60] on icon at bounding box center [13, 58] width 11 height 11
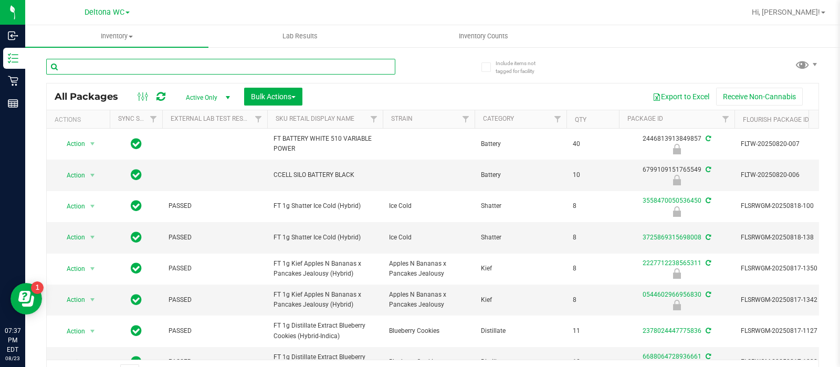
click at [211, 67] on input "text" at bounding box center [220, 67] width 349 height 16
type input "bct"
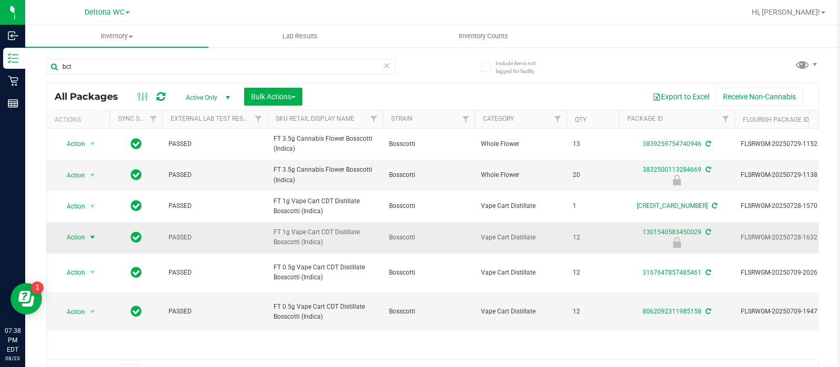
click at [76, 232] on span "Action" at bounding box center [71, 237] width 28 height 15
click at [75, 226] on li "Unlock package" at bounding box center [91, 234] width 67 height 16
click at [71, 312] on span "Action" at bounding box center [71, 312] width 28 height 15
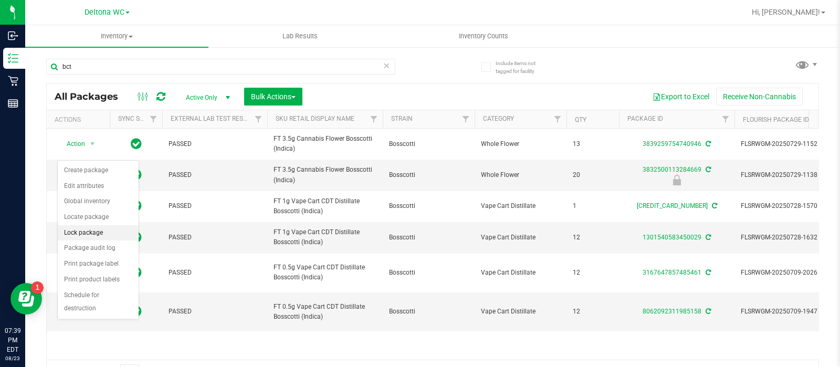
click at [100, 230] on li "Lock package" at bounding box center [98, 233] width 81 height 16
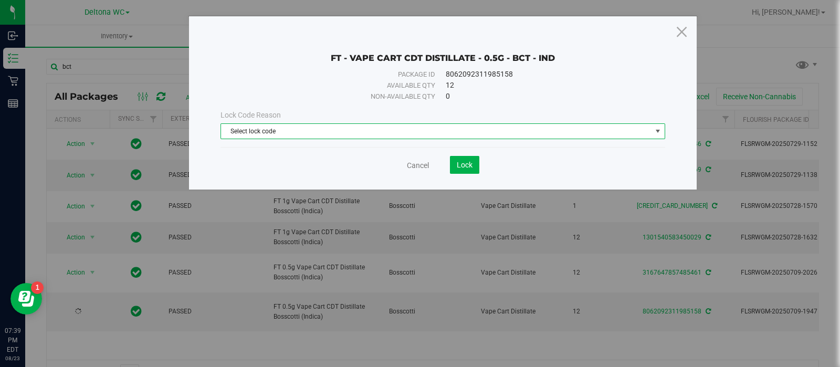
click at [353, 131] on span "Select lock code" at bounding box center [436, 131] width 431 height 15
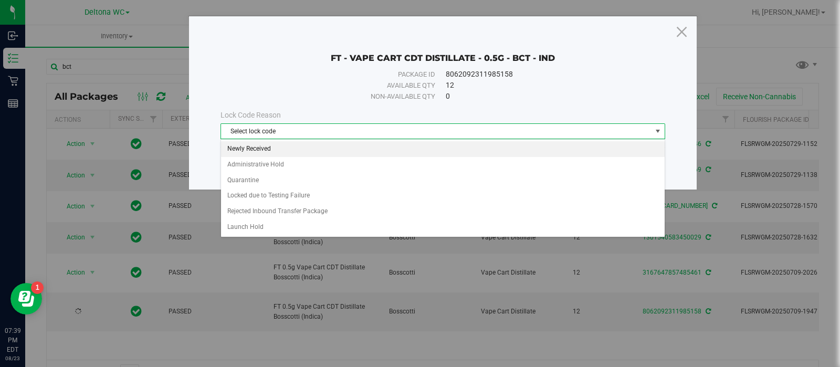
click at [284, 150] on li "Newly Received" at bounding box center [443, 149] width 444 height 16
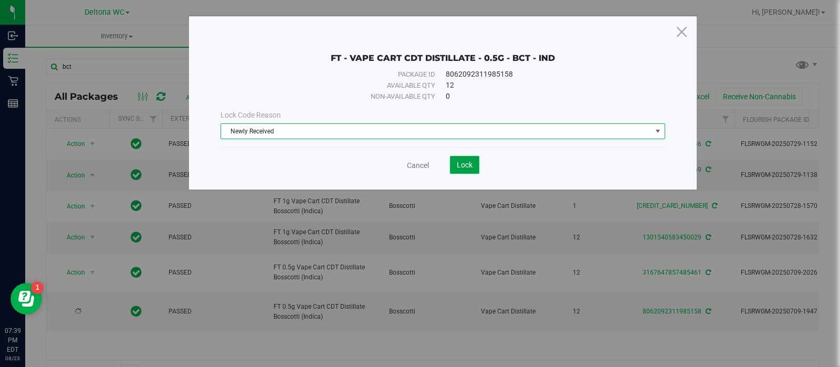
click at [462, 167] on span "Lock" at bounding box center [465, 165] width 16 height 8
